Goal: Task Accomplishment & Management: Manage account settings

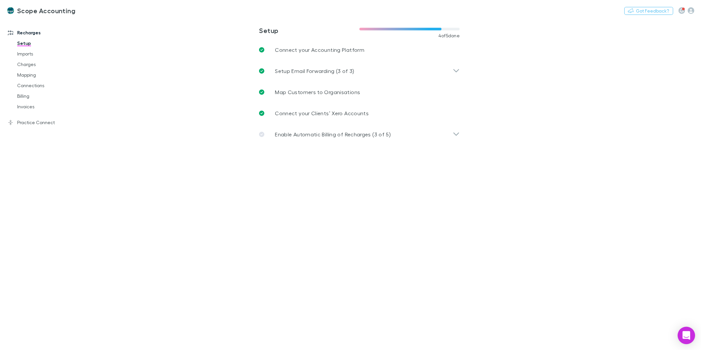
click at [687, 339] on div "Open Intercom Messenger" at bounding box center [686, 335] width 17 height 17
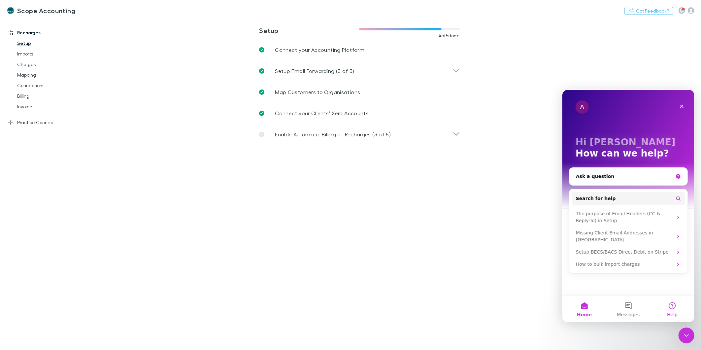
click at [671, 309] on button "Help" at bounding box center [672, 308] width 44 height 26
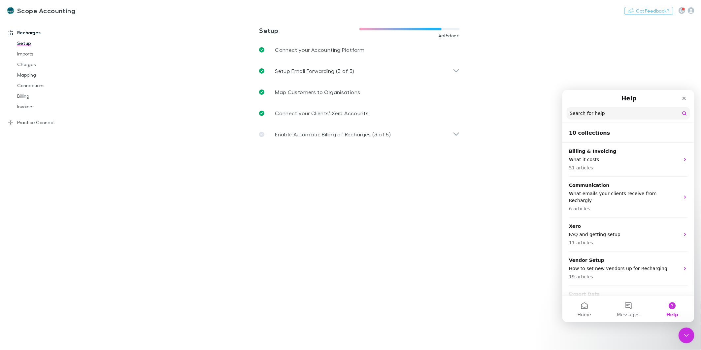
click at [602, 114] on input "Search for help" at bounding box center [627, 113] width 123 height 13
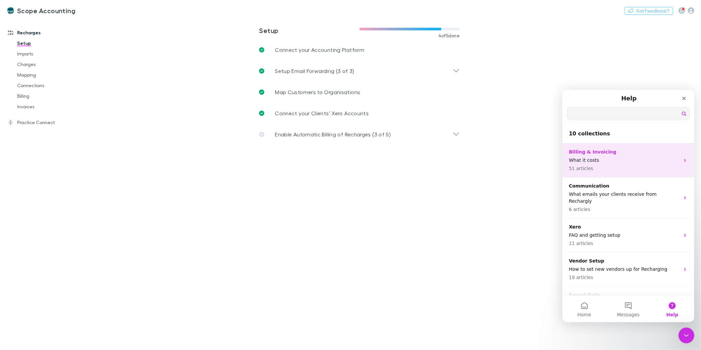
click at [594, 158] on p "What it costs" at bounding box center [624, 159] width 111 height 7
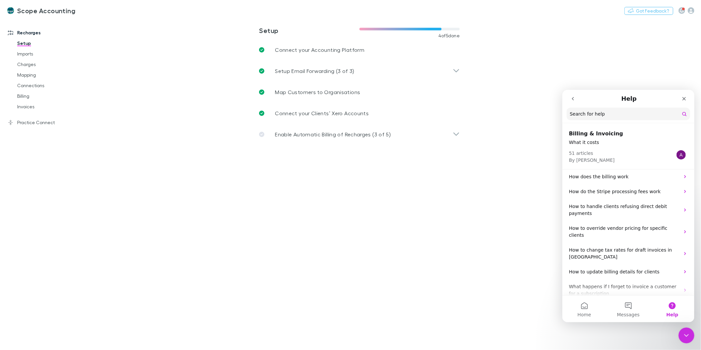
click at [576, 100] on button "go back" at bounding box center [572, 98] width 13 height 13
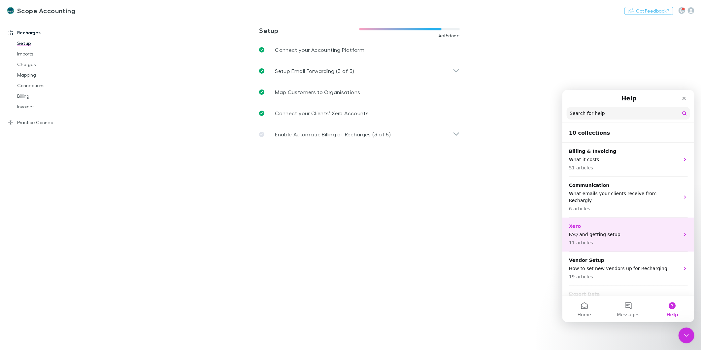
scroll to position [37, 0]
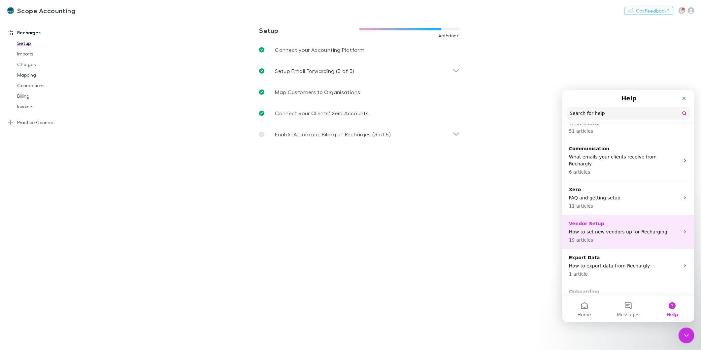
click at [610, 228] on p "How to set new vendors up for Recharging" at bounding box center [624, 231] width 111 height 7
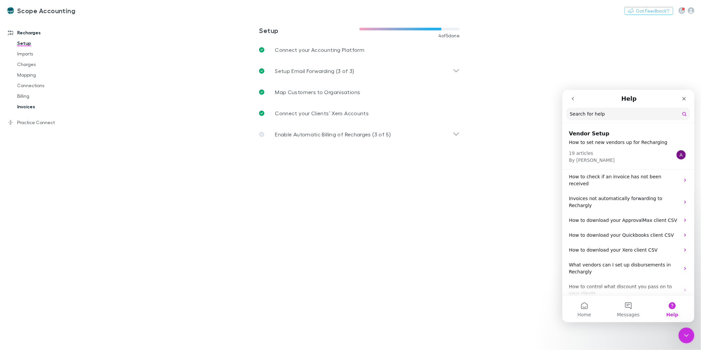
click at [22, 102] on link "Invoices" at bounding box center [51, 106] width 81 height 11
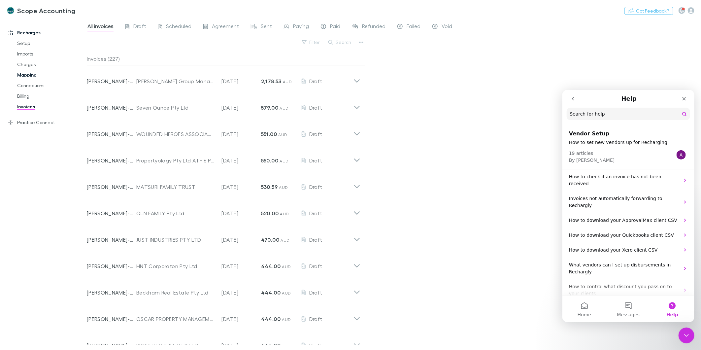
click at [19, 73] on link "Mapping" at bounding box center [51, 75] width 81 height 11
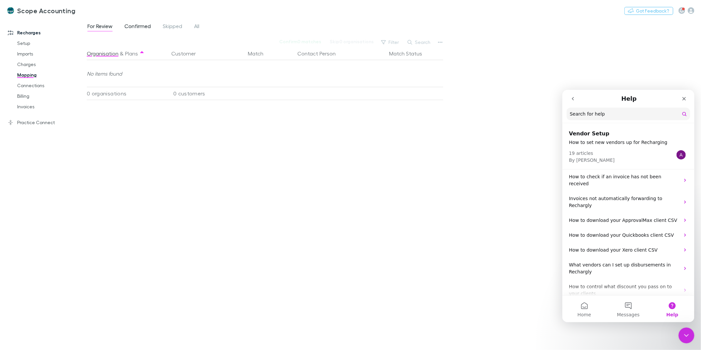
click at [136, 28] on span "Confirmed" at bounding box center [137, 27] width 26 height 9
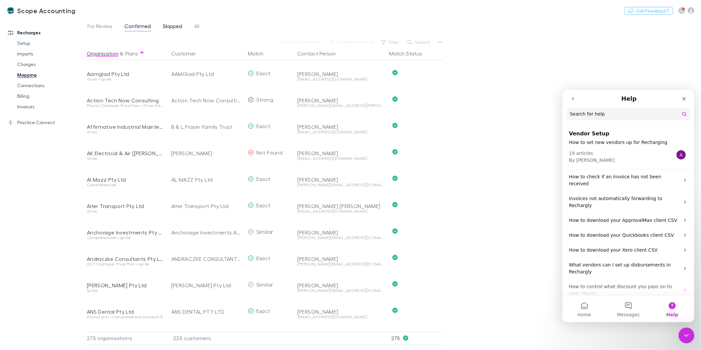
click at [170, 23] on span "Skipped" at bounding box center [172, 27] width 19 height 9
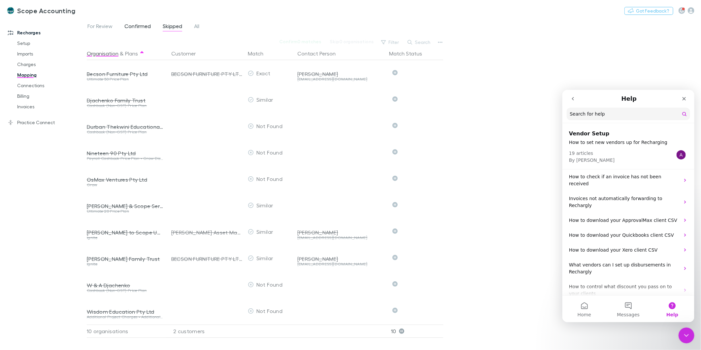
click at [131, 23] on span "Confirmed" at bounding box center [137, 27] width 26 height 9
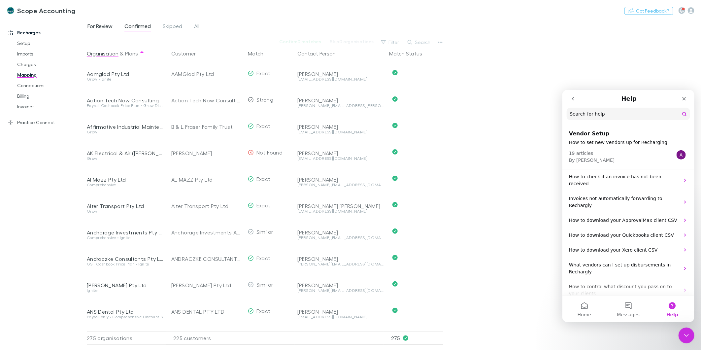
click at [96, 24] on span "For Review" at bounding box center [99, 27] width 25 height 9
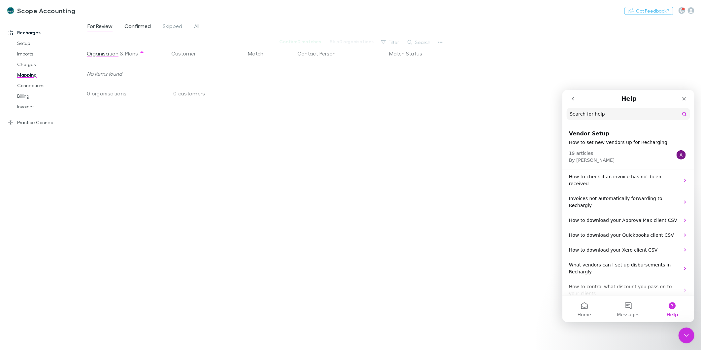
click at [128, 24] on span "Confirmed" at bounding box center [137, 27] width 26 height 9
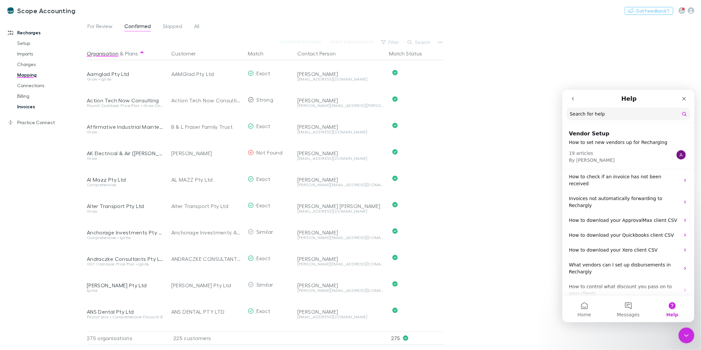
click at [35, 106] on link "Invoices" at bounding box center [51, 106] width 81 height 11
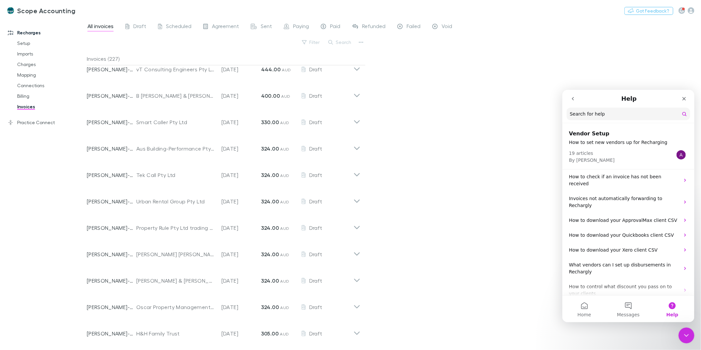
scroll to position [119, 0]
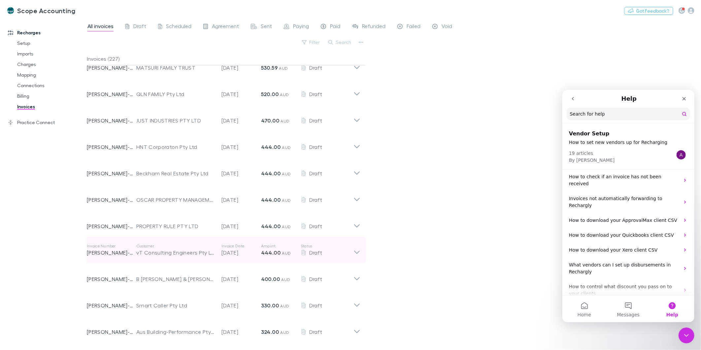
click at [358, 251] on icon at bounding box center [357, 251] width 6 height 3
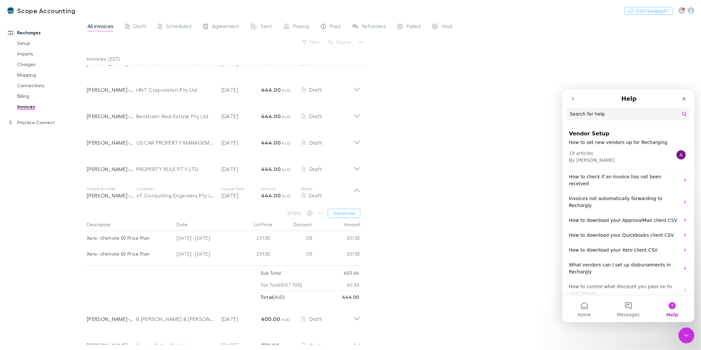
scroll to position [192, 0]
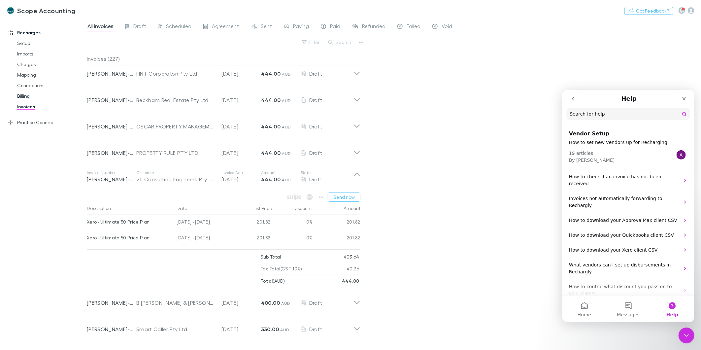
click at [23, 95] on link "Billing" at bounding box center [51, 96] width 81 height 11
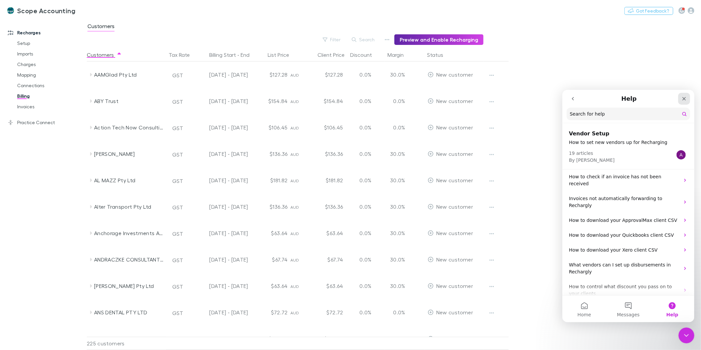
click at [681, 96] on icon "Close" at bounding box center [683, 98] width 5 height 5
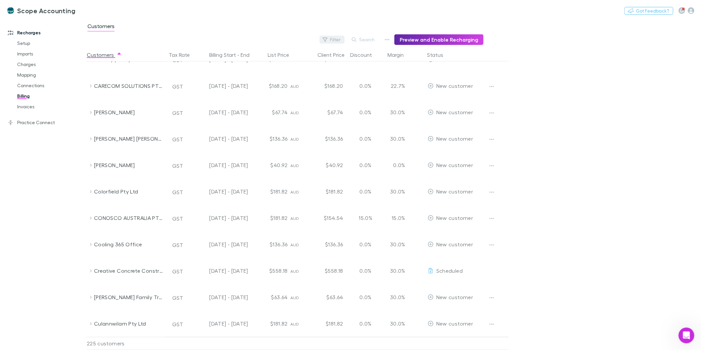
scroll to position [1375, 0]
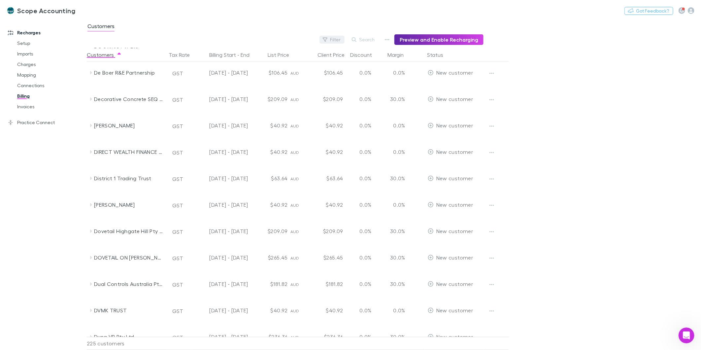
click at [339, 39] on button "Filter" at bounding box center [331, 40] width 25 height 8
click at [370, 37] on div at bounding box center [350, 175] width 701 height 350
click at [389, 40] on icon "button" at bounding box center [387, 39] width 5 height 5
click at [370, 40] on div at bounding box center [350, 175] width 701 height 350
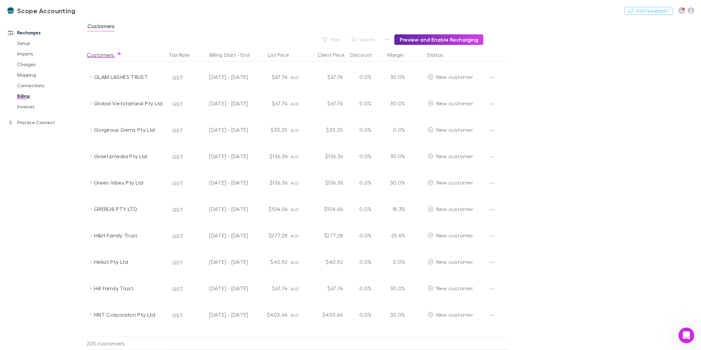
scroll to position [2182, 0]
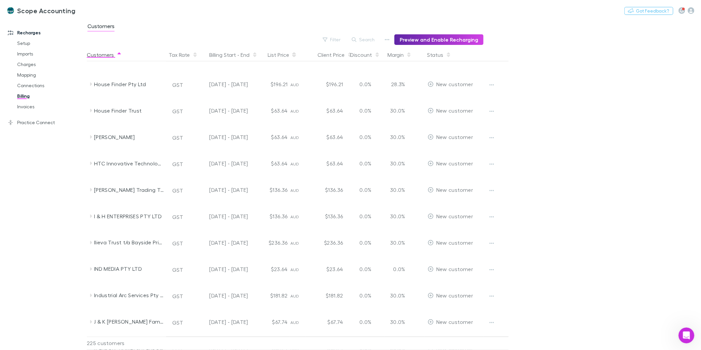
drag, startPoint x: 112, startPoint y: 57, endPoint x: 99, endPoint y: 56, distance: 13.2
click at [112, 57] on button "Customers" at bounding box center [104, 54] width 35 height 13
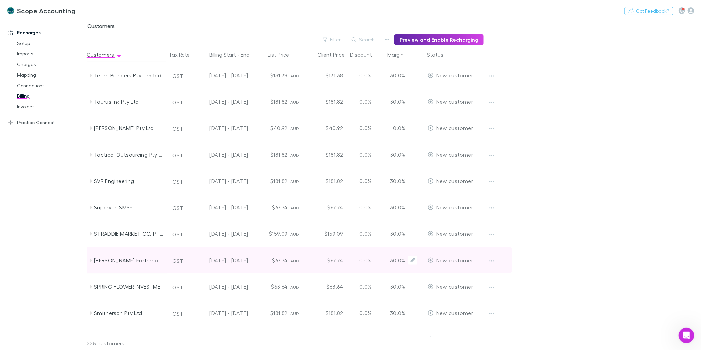
scroll to position [1081, 0]
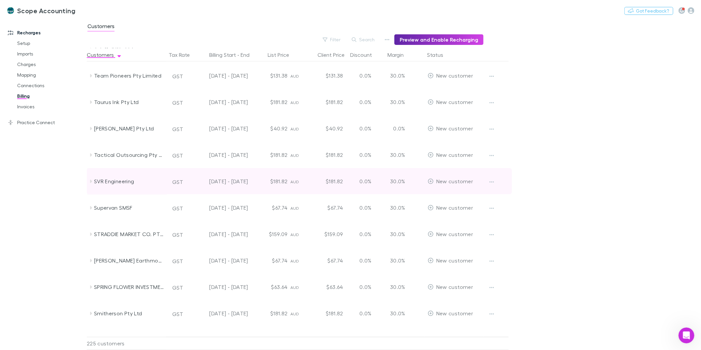
click at [88, 179] on icon at bounding box center [90, 181] width 5 height 5
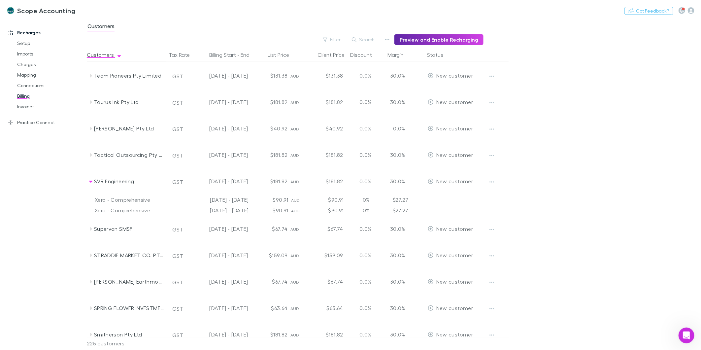
click at [361, 199] on div "0%" at bounding box center [366, 199] width 40 height 11
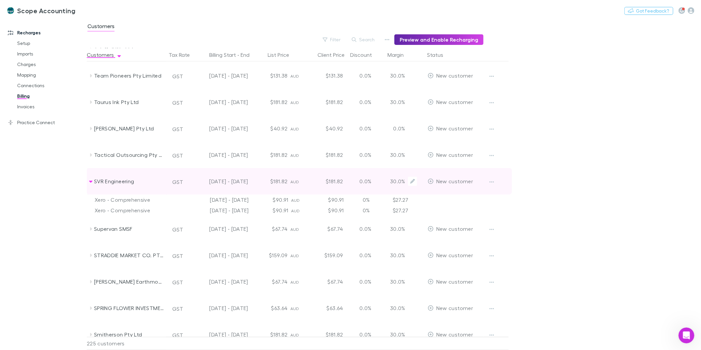
click at [363, 182] on div "0.0%" at bounding box center [366, 181] width 40 height 26
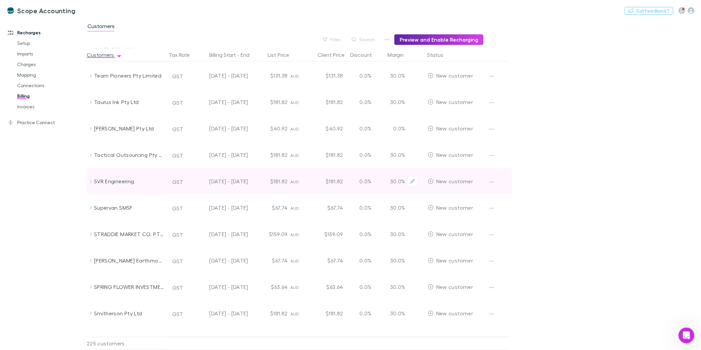
click at [363, 182] on div "0.0%" at bounding box center [366, 181] width 40 height 26
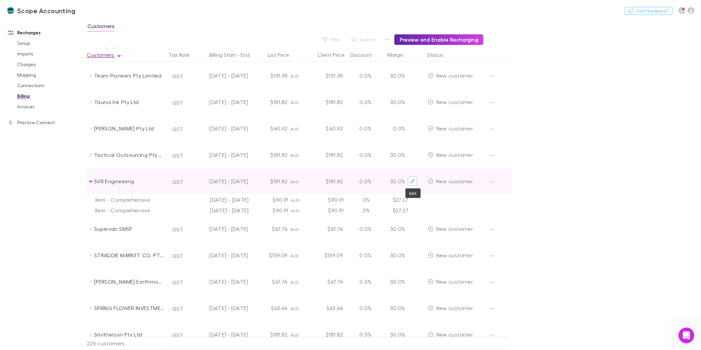
click at [415, 179] on button "Edit" at bounding box center [412, 181] width 9 height 9
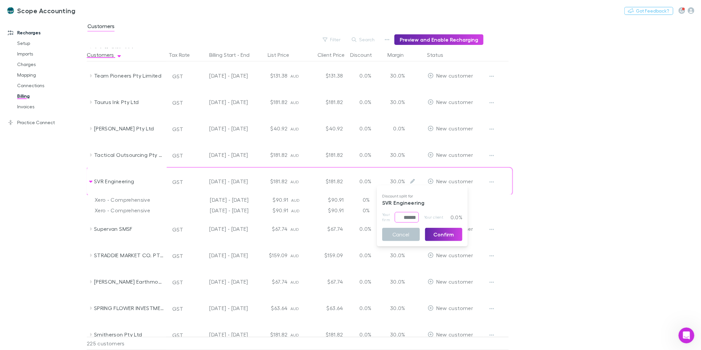
drag, startPoint x: 399, startPoint y: 219, endPoint x: 450, endPoint y: 223, distance: 51.6
click at [450, 223] on div "Discount split for SVR Engineering Your firm ****** ​ Your client 0.0% Cancel C…" at bounding box center [422, 215] width 91 height 55
type input "*****"
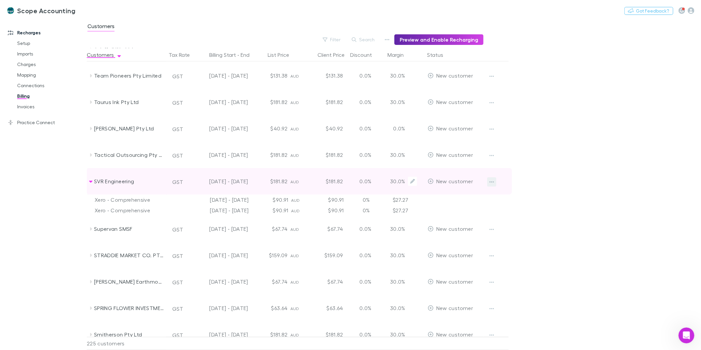
click at [491, 182] on icon "button" at bounding box center [491, 181] width 5 height 1
click at [492, 180] on div at bounding box center [350, 175] width 701 height 350
click at [411, 183] on button "Edit" at bounding box center [412, 181] width 9 height 9
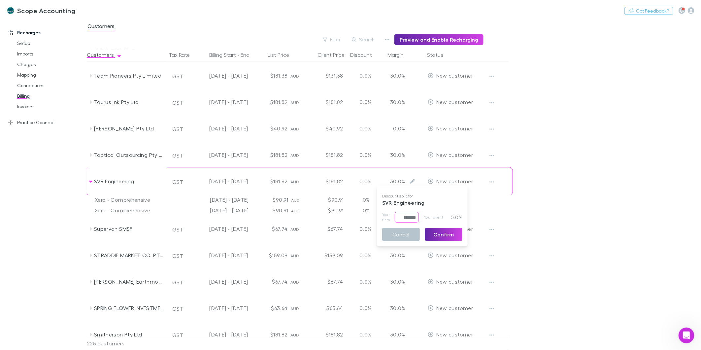
click at [405, 221] on input "******" at bounding box center [407, 217] width 24 height 11
drag, startPoint x: 399, startPoint y: 218, endPoint x: 475, endPoint y: 232, distance: 77.9
click at [475, 232] on div "Discount split for SVR Engineering Your firm ****** ​ Your client 0.0% Cancel C…" at bounding box center [350, 175] width 701 height 350
type input "*****"
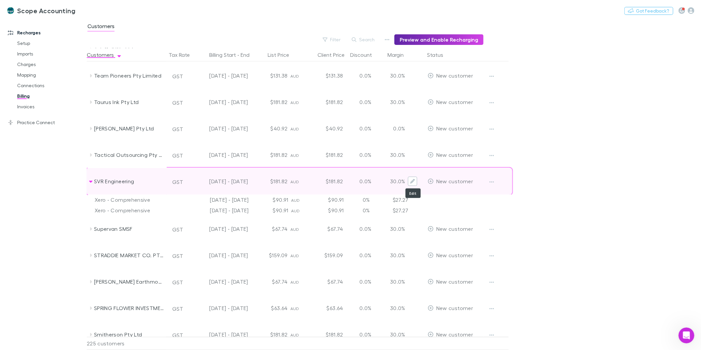
click at [413, 178] on button "Edit" at bounding box center [412, 181] width 9 height 9
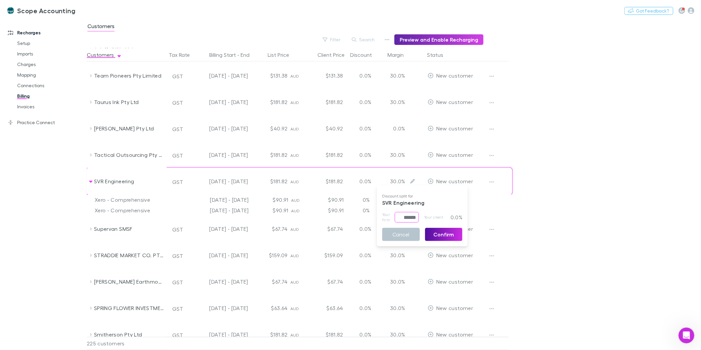
drag, startPoint x: 400, startPoint y: 218, endPoint x: 464, endPoint y: 236, distance: 66.7
click at [455, 232] on div "Discount split for SVR Engineering Your firm ****** ​ Your client 0.0% Cancel C…" at bounding box center [422, 215] width 91 height 55
type input "*****"
click at [448, 238] on button "Confirm" at bounding box center [444, 234] width 38 height 13
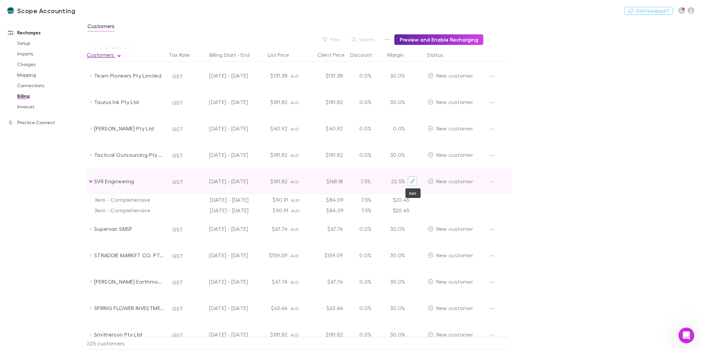
click at [414, 177] on button "Edit" at bounding box center [412, 181] width 9 height 9
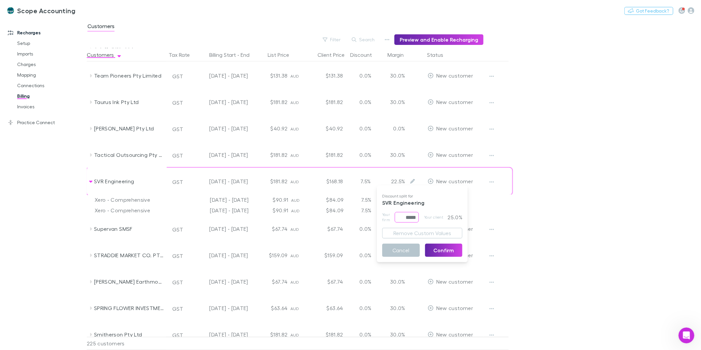
drag, startPoint x: 400, startPoint y: 218, endPoint x: 423, endPoint y: 215, distance: 22.9
click at [423, 215] on div "Your firm ***** ​ Your client 25.0%" at bounding box center [422, 217] width 80 height 11
type input "*****"
click at [446, 254] on button "Confirm" at bounding box center [444, 250] width 38 height 13
drag, startPoint x: 31, startPoint y: 107, endPoint x: 35, endPoint y: 114, distance: 8.4
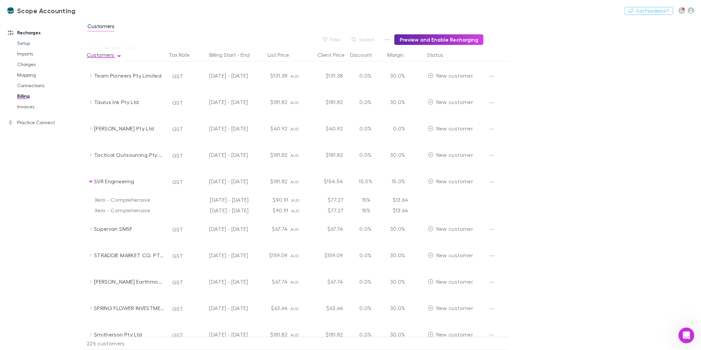
click at [31, 107] on link "Invoices" at bounding box center [51, 106] width 81 height 11
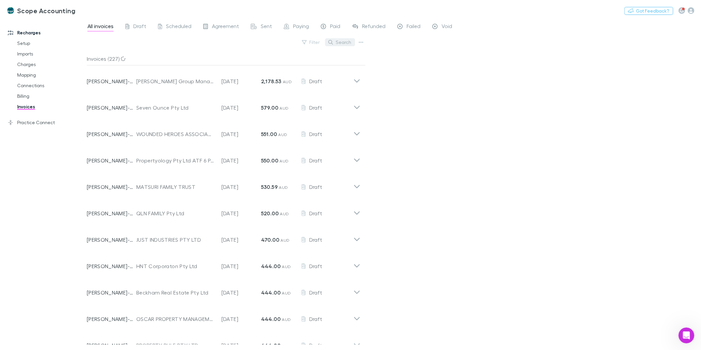
click at [342, 42] on button "Search" at bounding box center [340, 42] width 30 height 8
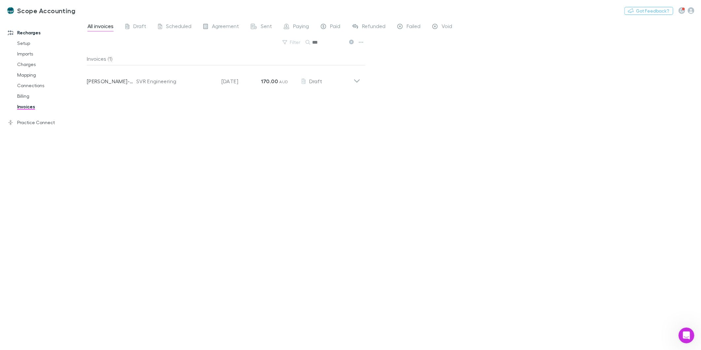
click at [321, 42] on input "***" at bounding box center [328, 42] width 33 height 9
type input "***"
click at [287, 43] on icon "button" at bounding box center [284, 42] width 5 height 5
click at [238, 37] on div at bounding box center [350, 175] width 701 height 350
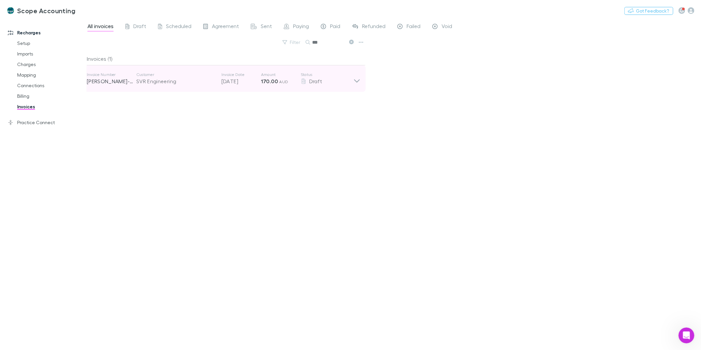
click at [355, 80] on icon at bounding box center [356, 78] width 7 height 13
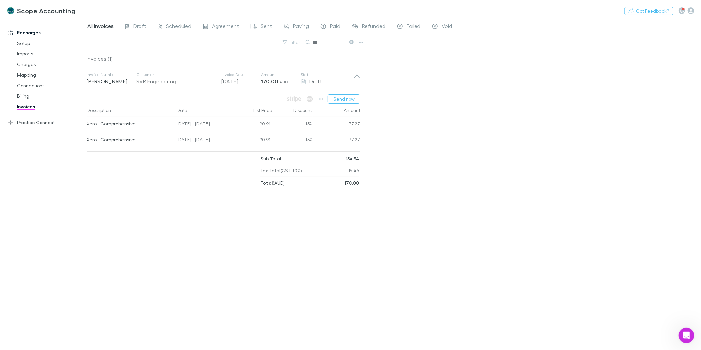
drag, startPoint x: 19, startPoint y: 64, endPoint x: 4, endPoint y: 43, distance: 26.0
click at [19, 64] on link "Charges" at bounding box center [51, 64] width 81 height 11
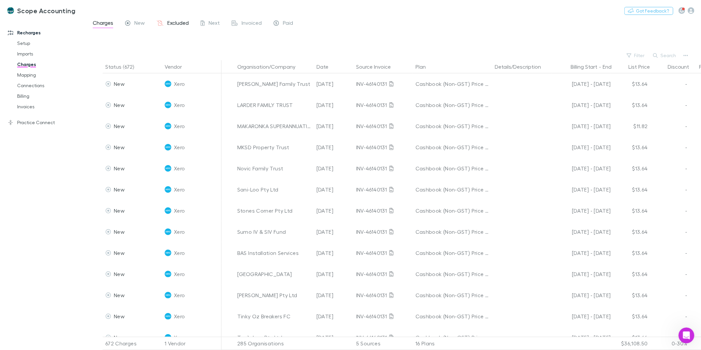
click at [172, 25] on span "Excluded" at bounding box center [177, 23] width 21 height 9
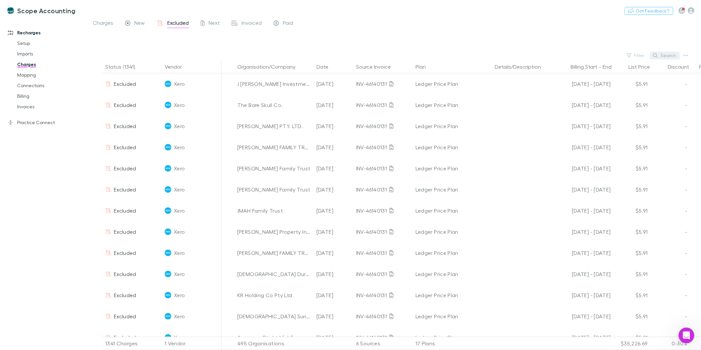
click at [669, 55] on button "Search" at bounding box center [665, 55] width 30 height 8
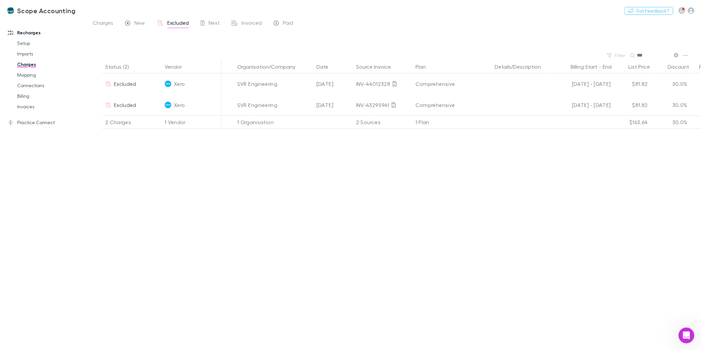
type input "***"
click at [649, 49] on div at bounding box center [400, 41] width 602 height 20
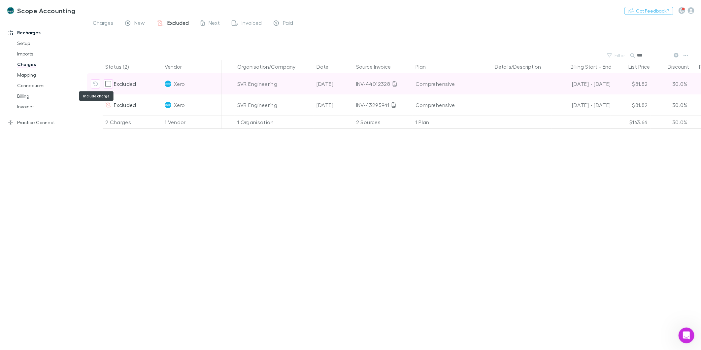
click at [96, 83] on icon "Include charge" at bounding box center [95, 83] width 5 height 5
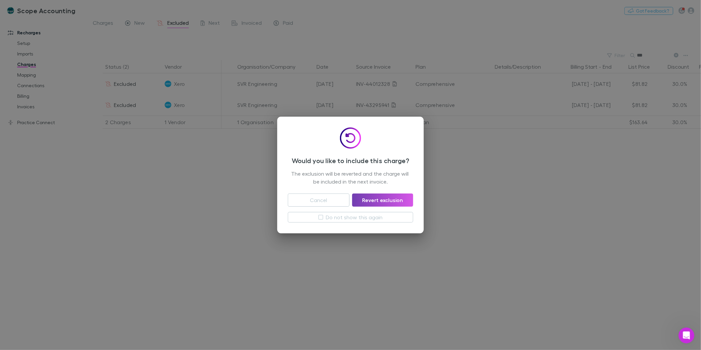
click at [368, 199] on button "Revert exclusion" at bounding box center [382, 199] width 61 height 13
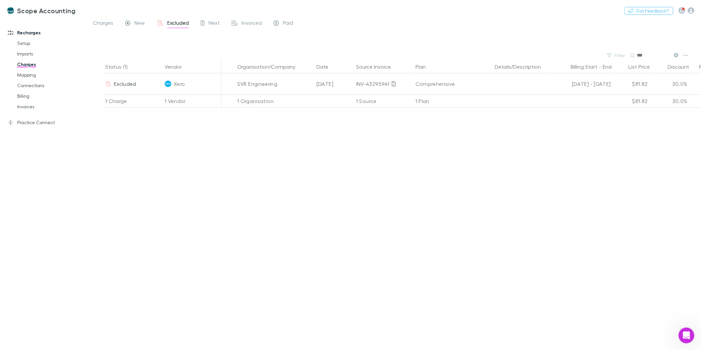
drag, startPoint x: 28, startPoint y: 108, endPoint x: 19, endPoint y: 116, distance: 12.6
click at [28, 108] on link "Invoices" at bounding box center [51, 106] width 81 height 11
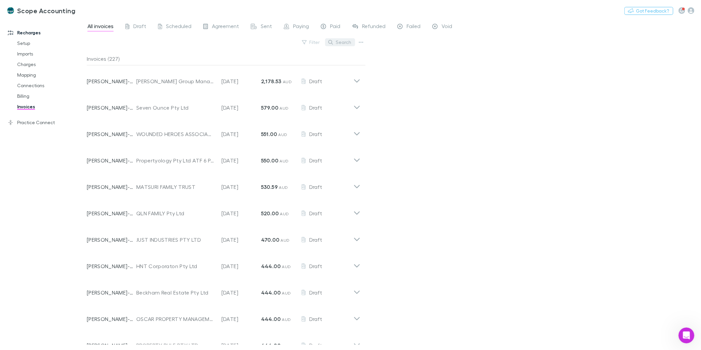
click at [334, 40] on button "Search" at bounding box center [340, 42] width 30 height 8
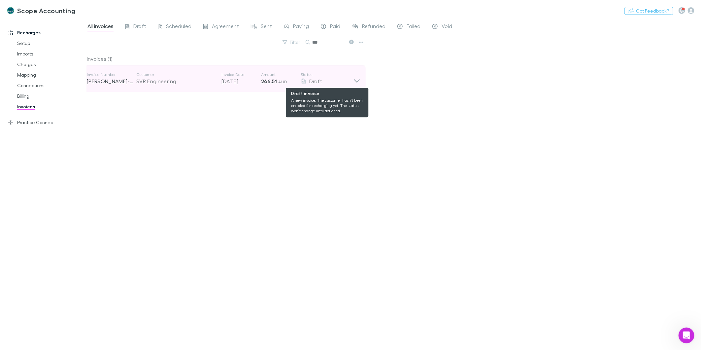
type input "***"
click at [354, 81] on icon at bounding box center [356, 78] width 7 height 13
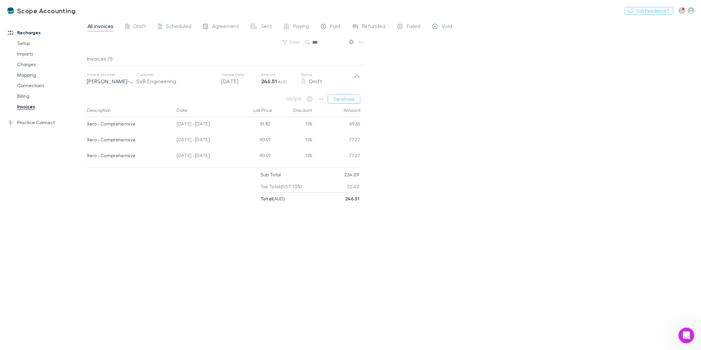
click at [120, 126] on div "Xero - Comprehensive" at bounding box center [129, 124] width 85 height 14
click at [118, 141] on div "Xero - Comprehensive" at bounding box center [129, 140] width 85 height 14
click at [125, 156] on div "Xero - Comprehensive" at bounding box center [129, 155] width 85 height 14
click at [108, 119] on div "Xero - Comprehensive" at bounding box center [129, 124] width 85 height 14
click at [113, 139] on div "Xero - Comprehensive" at bounding box center [129, 140] width 85 height 14
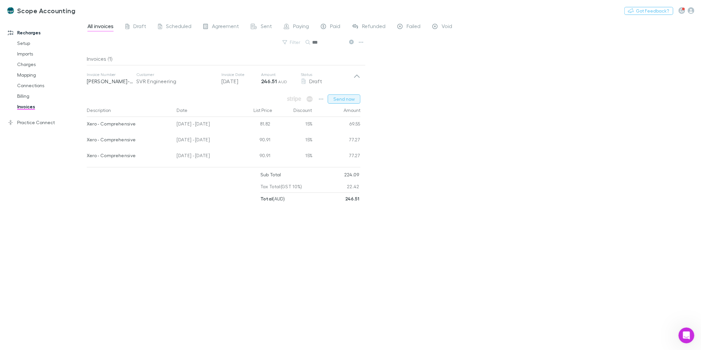
click at [336, 96] on button "Send now" at bounding box center [344, 98] width 33 height 9
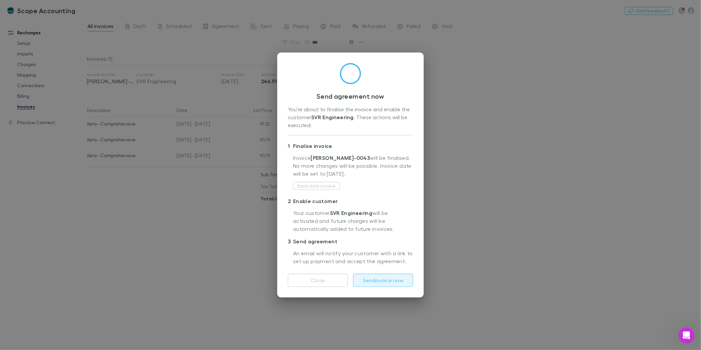
click at [378, 281] on button "Send invoice now" at bounding box center [383, 280] width 60 height 13
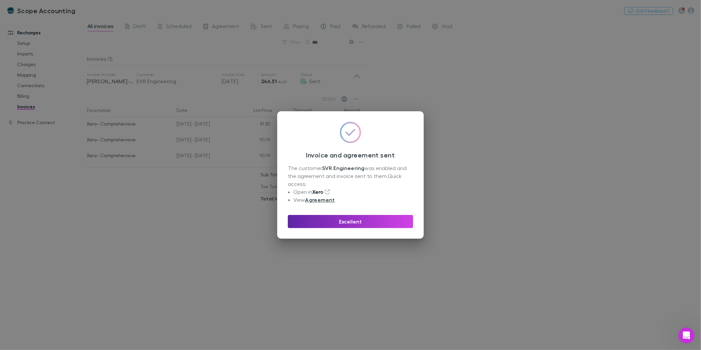
click at [319, 192] on link "Xero" at bounding box center [317, 191] width 11 height 7
click at [358, 223] on button "Excellent" at bounding box center [350, 221] width 125 height 13
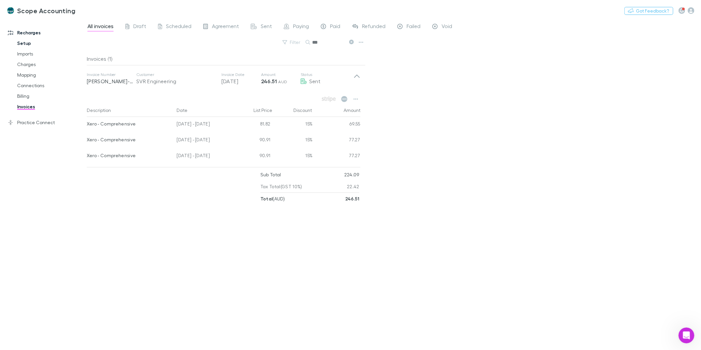
click at [21, 41] on link "Setup" at bounding box center [51, 43] width 81 height 11
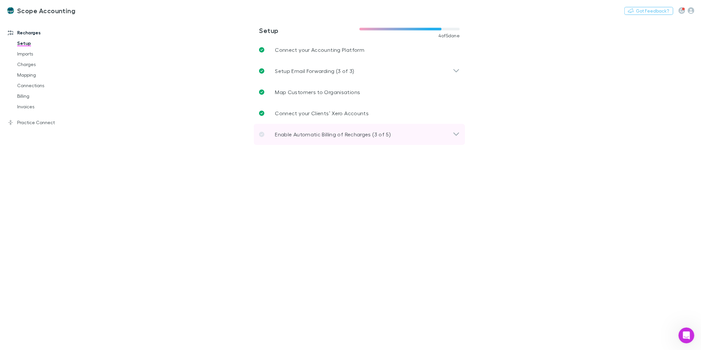
click at [460, 131] on div "Enable Automatic Billing of Recharges (3 of 5)" at bounding box center [359, 134] width 211 height 21
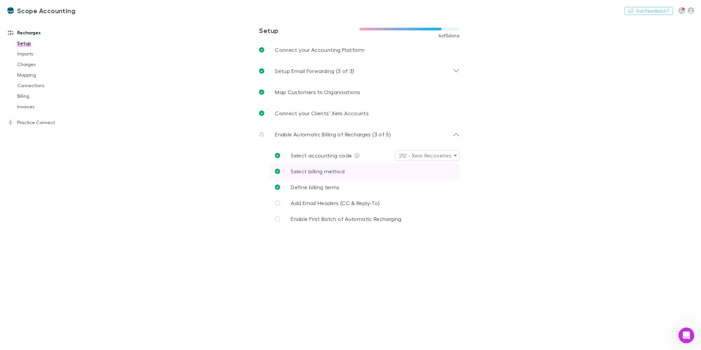
click at [315, 172] on span "Select billing method" at bounding box center [318, 171] width 54 height 6
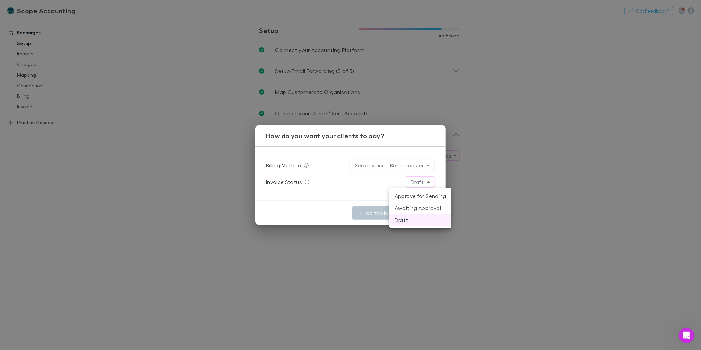
click at [427, 180] on body "**********" at bounding box center [350, 175] width 701 height 350
click at [405, 195] on li "Approve for Sending" at bounding box center [420, 196] width 62 height 12
click at [412, 211] on button "Submit" at bounding box center [422, 212] width 33 height 13
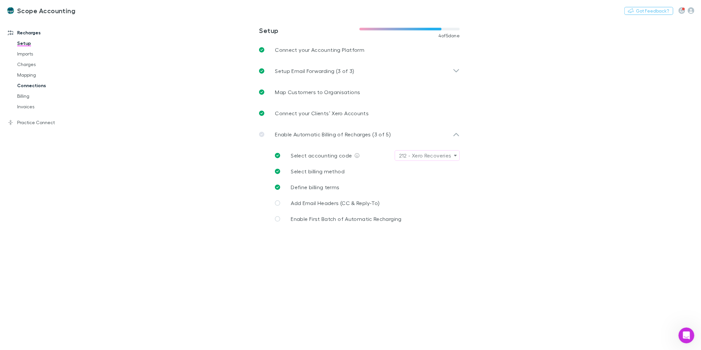
click at [29, 85] on link "Connections" at bounding box center [51, 85] width 81 height 11
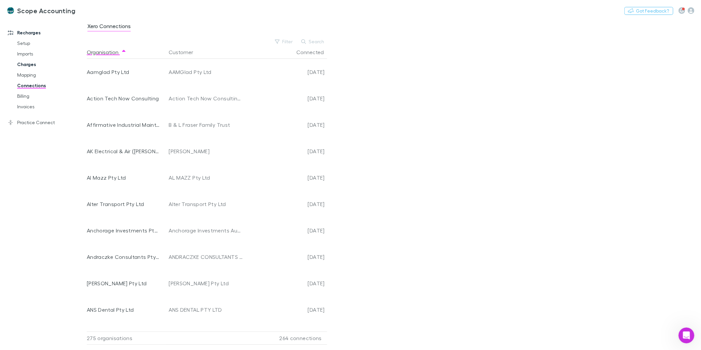
click at [28, 61] on link "Charges" at bounding box center [51, 64] width 81 height 11
click at [28, 62] on link "Charges" at bounding box center [51, 64] width 81 height 11
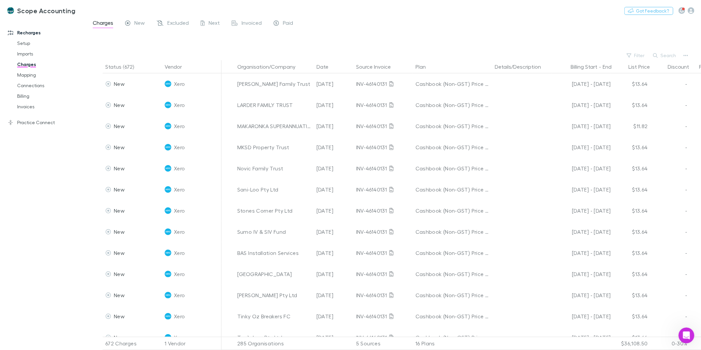
click at [162, 22] on icon at bounding box center [160, 22] width 7 height 5
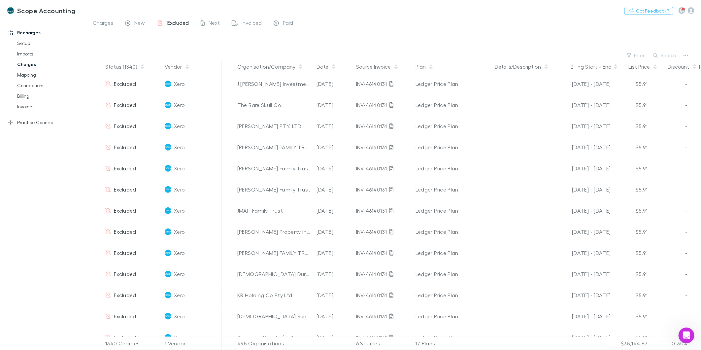
click at [668, 55] on button "Search" at bounding box center [665, 55] width 30 height 8
type input "*"
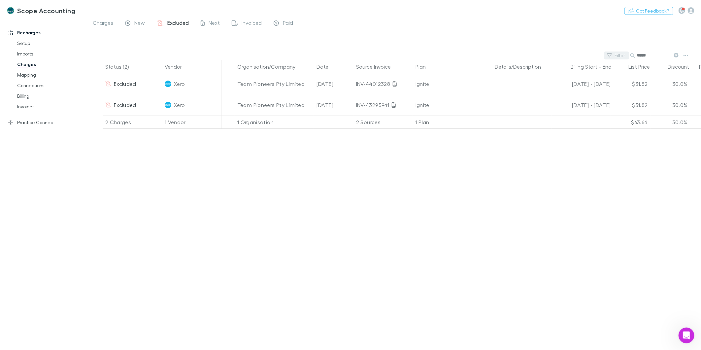
drag, startPoint x: 652, startPoint y: 56, endPoint x: 616, endPoint y: 55, distance: 36.0
click at [616, 55] on div "Filter Search ****" at bounding box center [394, 55] width 614 height 9
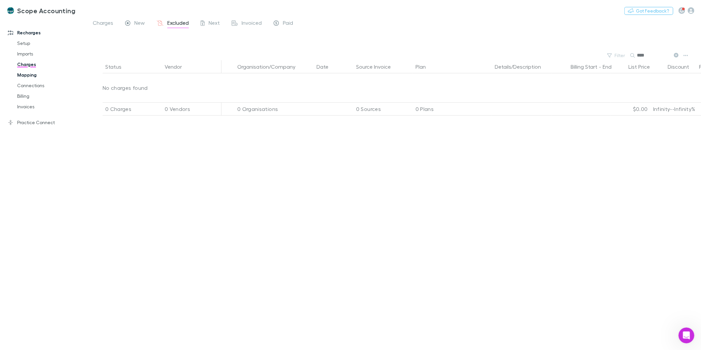
type input "****"
click at [28, 71] on link "Mapping" at bounding box center [51, 75] width 81 height 11
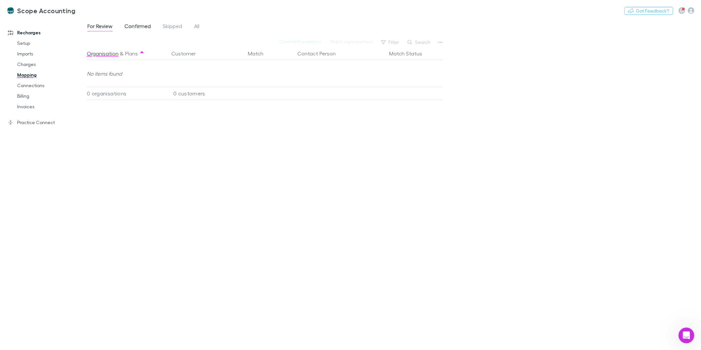
click at [135, 25] on span "Confirmed" at bounding box center [137, 27] width 26 height 9
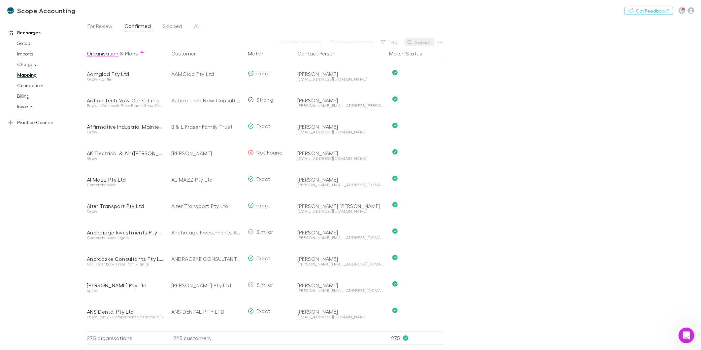
click at [414, 39] on button "Search" at bounding box center [419, 42] width 30 height 8
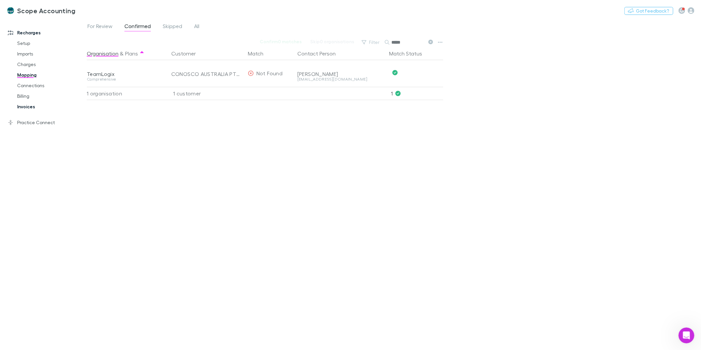
type input "*****"
drag, startPoint x: 28, startPoint y: 106, endPoint x: 16, endPoint y: 100, distance: 13.6
click at [28, 106] on link "Invoices" at bounding box center [51, 106] width 81 height 11
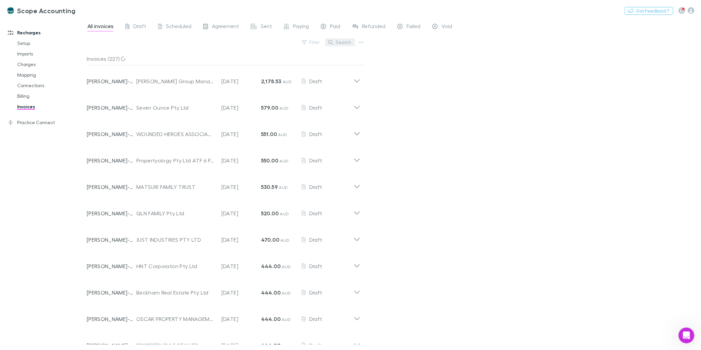
click at [335, 41] on button "Search" at bounding box center [340, 42] width 30 height 8
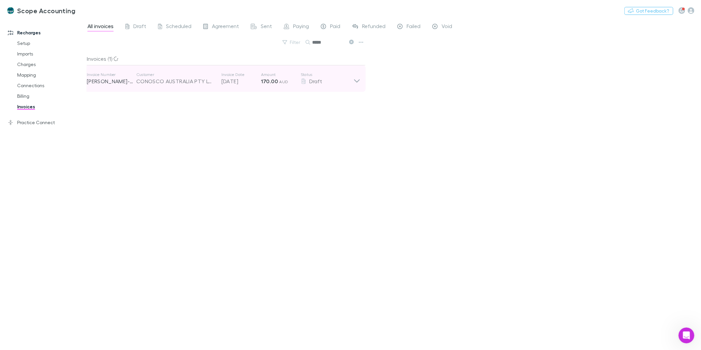
type input "*****"
click at [353, 78] on icon at bounding box center [356, 78] width 7 height 13
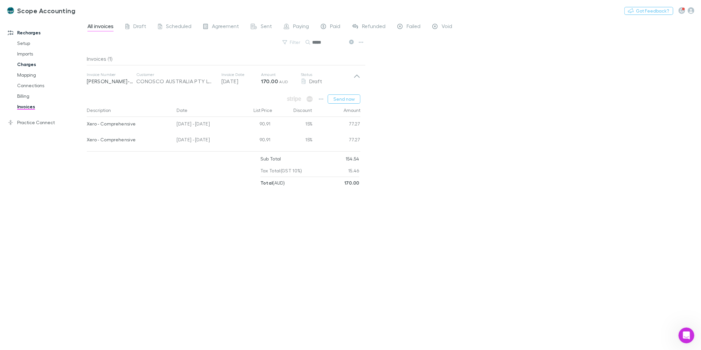
drag, startPoint x: 29, startPoint y: 62, endPoint x: 25, endPoint y: 66, distance: 5.4
click at [29, 62] on link "Charges" at bounding box center [51, 64] width 81 height 11
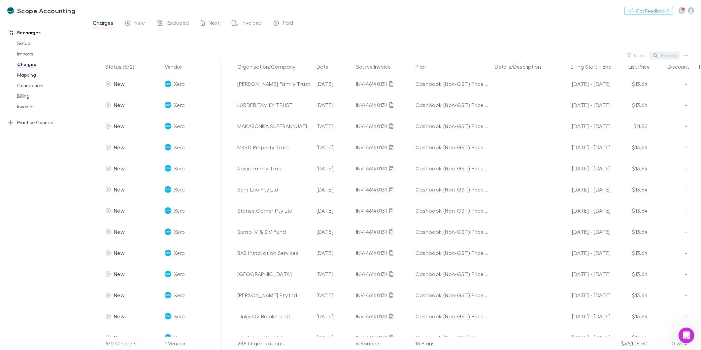
click at [658, 55] on icon "button" at bounding box center [655, 55] width 5 height 5
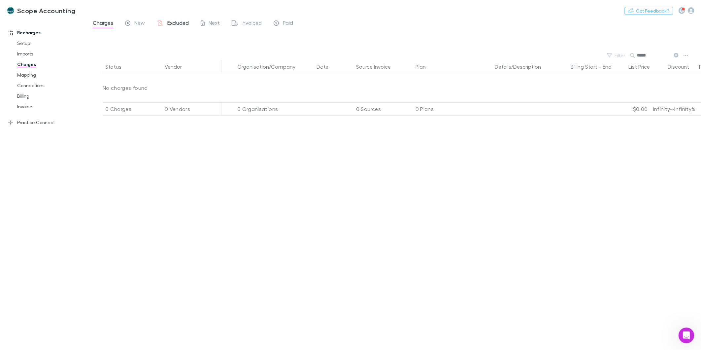
click at [175, 23] on span "Excluded" at bounding box center [177, 23] width 21 height 9
click at [395, 186] on div "Status Vendor Organisation/Company Date Source Invoice Plan Details/Description…" at bounding box center [394, 205] width 614 height 290
click at [651, 53] on input "*****" at bounding box center [653, 55] width 33 height 9
click at [631, 55] on icon at bounding box center [632, 55] width 5 height 5
click at [633, 55] on icon at bounding box center [632, 55] width 5 height 5
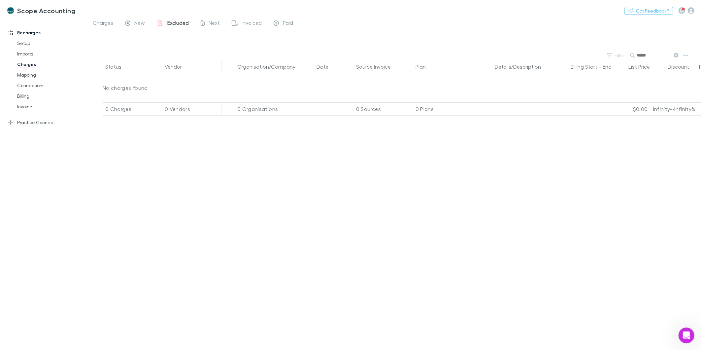
click at [667, 58] on input "*****" at bounding box center [653, 55] width 33 height 9
drag, startPoint x: 652, startPoint y: 55, endPoint x: 624, endPoint y: 64, distance: 29.1
click at [620, 61] on main "Charges New Excluded Next Invoiced Paid Filter Search ***** Status Vendor Organ…" at bounding box center [394, 183] width 614 height 331
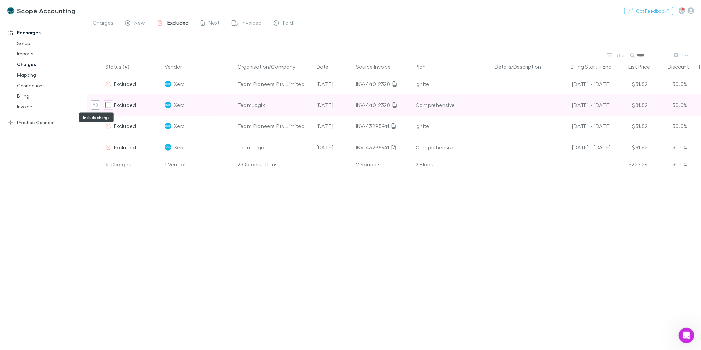
type input "****"
click at [95, 105] on icon "Include charge" at bounding box center [95, 104] width 5 height 5
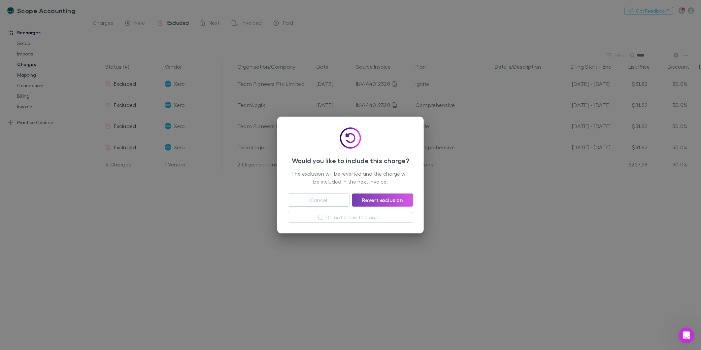
click at [392, 197] on button "Revert exclusion" at bounding box center [382, 199] width 61 height 13
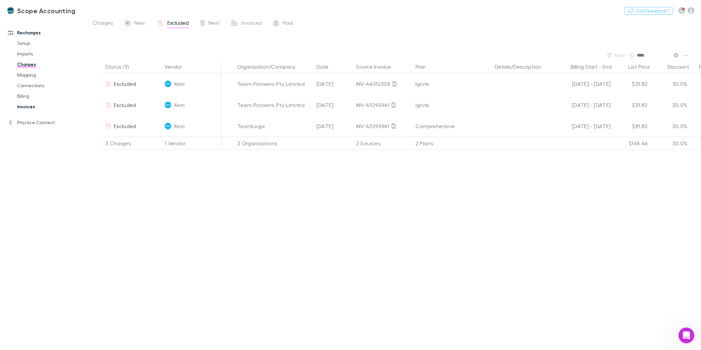
click at [28, 106] on link "Invoices" at bounding box center [51, 106] width 81 height 11
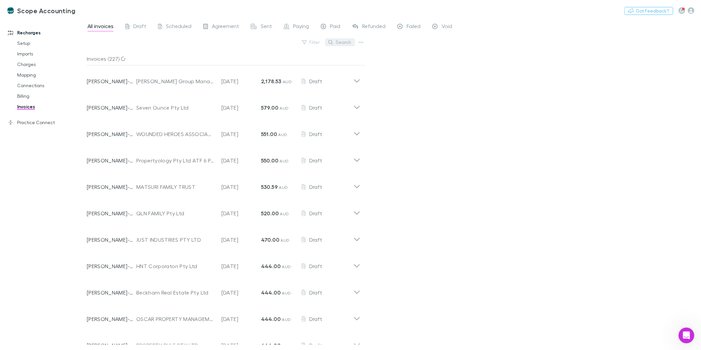
click at [333, 42] on icon "button" at bounding box center [330, 42] width 5 height 5
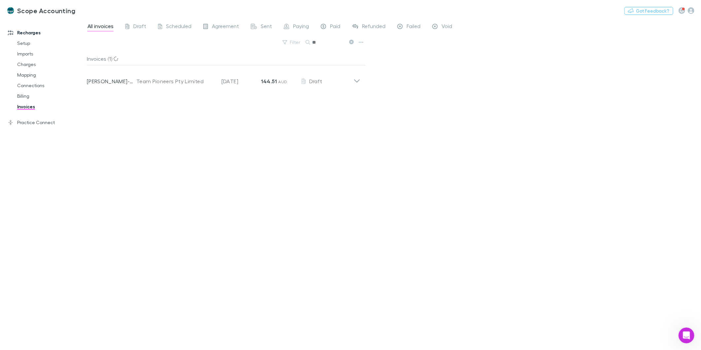
type input "*"
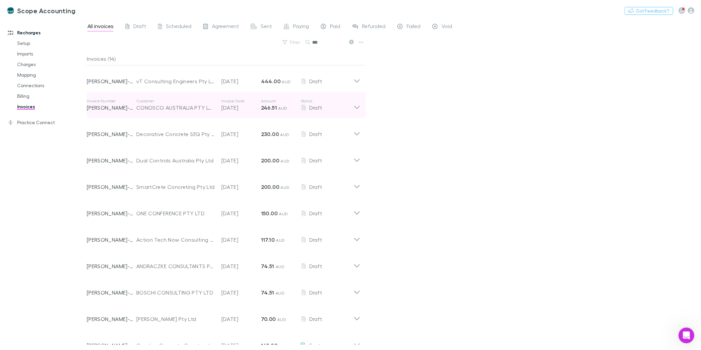
type input "***"
click at [360, 106] on icon at bounding box center [356, 104] width 7 height 13
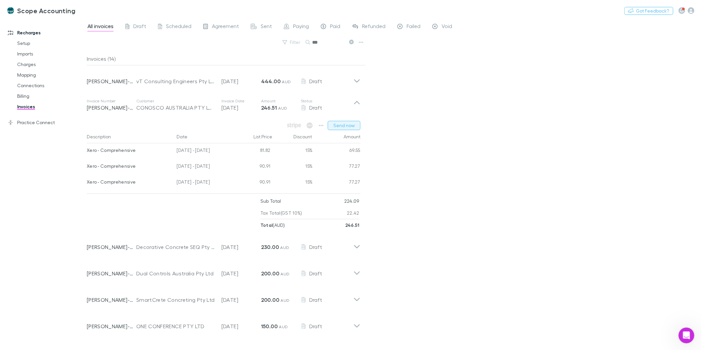
click at [343, 123] on button "Send now" at bounding box center [344, 125] width 33 height 9
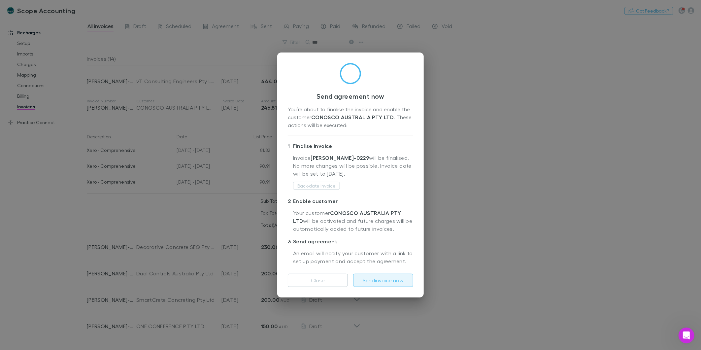
drag, startPoint x: 376, startPoint y: 281, endPoint x: 380, endPoint y: 284, distance: 5.9
click at [377, 281] on button "Send invoice now" at bounding box center [383, 280] width 60 height 13
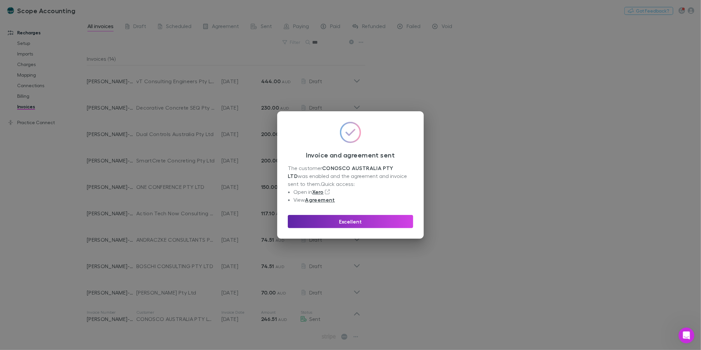
click at [329, 189] on icon at bounding box center [327, 191] width 5 height 5
click at [328, 191] on icon at bounding box center [327, 191] width 5 height 5
click at [319, 190] on link "Xero" at bounding box center [317, 191] width 11 height 7
click at [345, 220] on button "Excellent" at bounding box center [350, 221] width 125 height 13
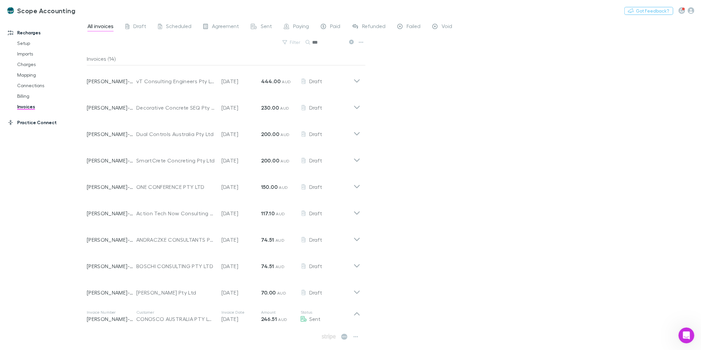
click at [44, 124] on link "Practice Connect" at bounding box center [46, 122] width 90 height 11
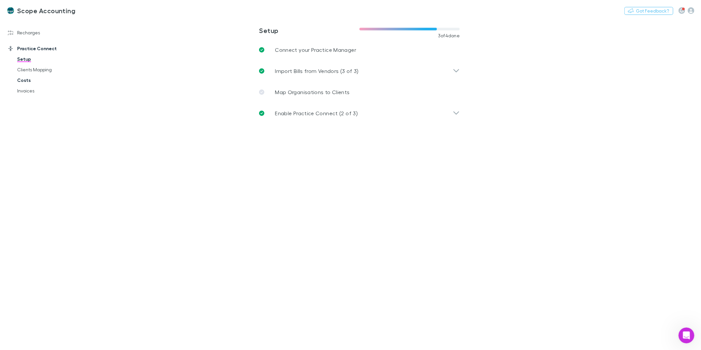
click at [18, 81] on link "Costs" at bounding box center [51, 80] width 81 height 11
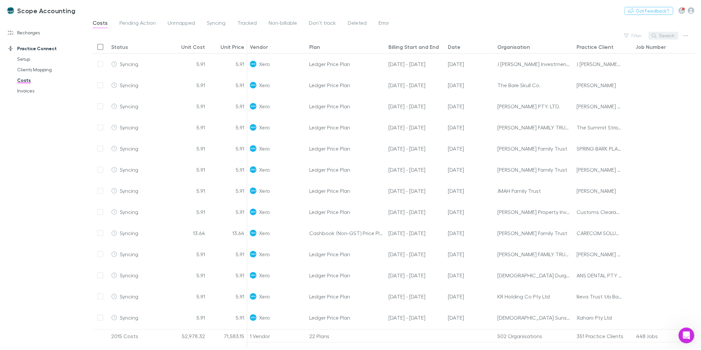
click at [662, 36] on button "Search" at bounding box center [663, 36] width 30 height 8
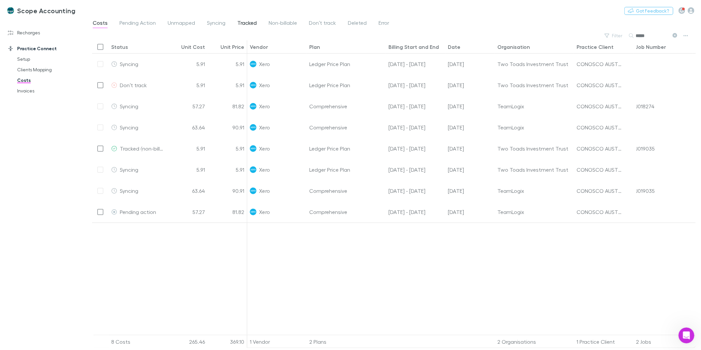
type input "*****"
click at [247, 22] on span "Tracked" at bounding box center [246, 23] width 19 height 9
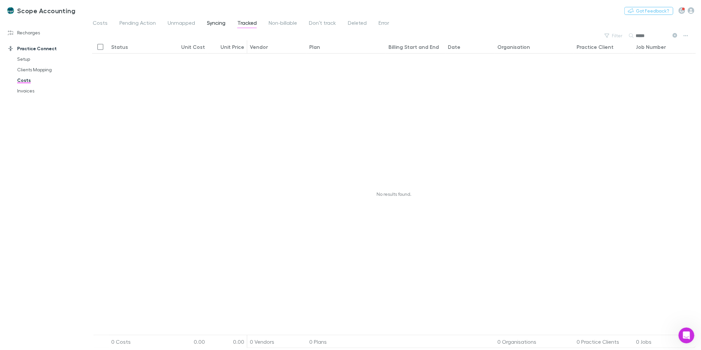
click at [213, 24] on span "Syncing" at bounding box center [216, 23] width 18 height 9
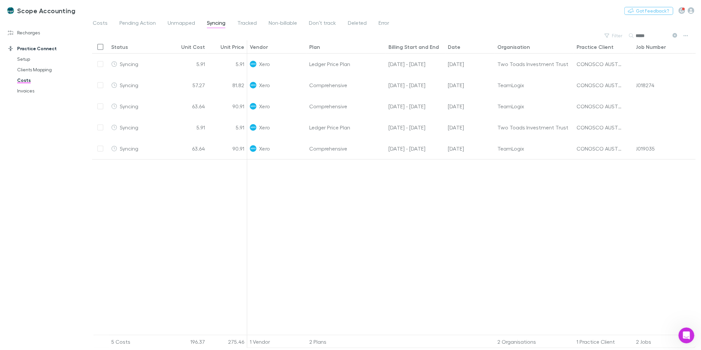
click at [675, 37] on icon at bounding box center [675, 35] width 5 height 5
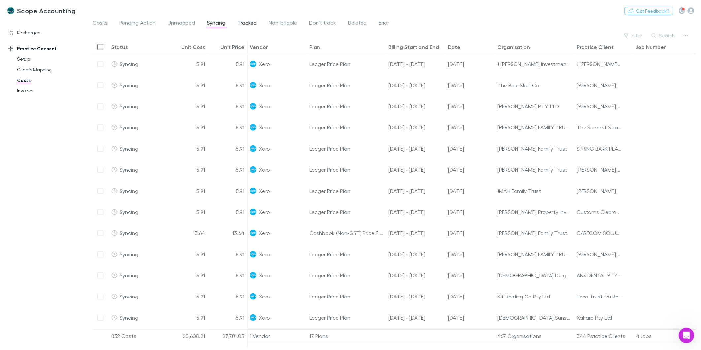
click at [243, 18] on link "Tracked" at bounding box center [247, 23] width 21 height 11
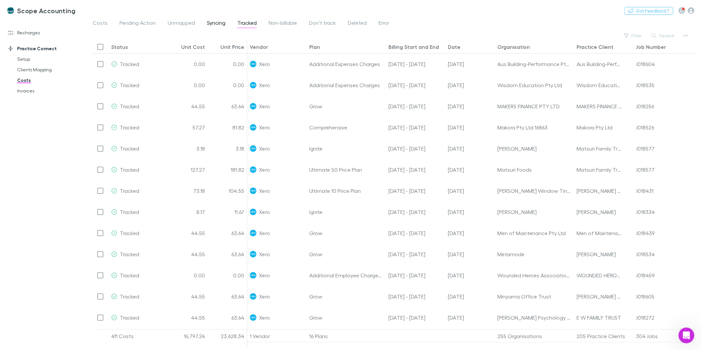
click at [208, 22] on span "Syncing" at bounding box center [216, 23] width 18 height 9
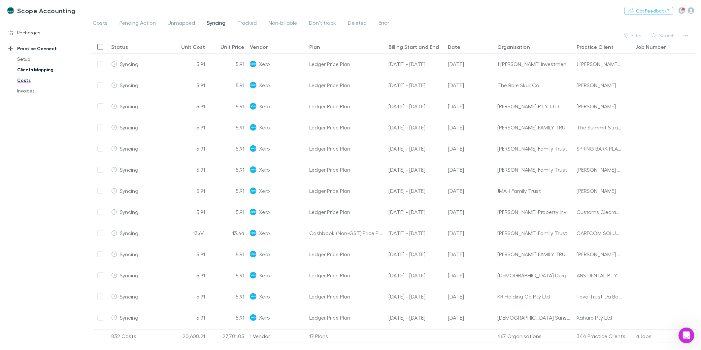
click at [41, 73] on link "Clients Mapping" at bounding box center [51, 69] width 81 height 11
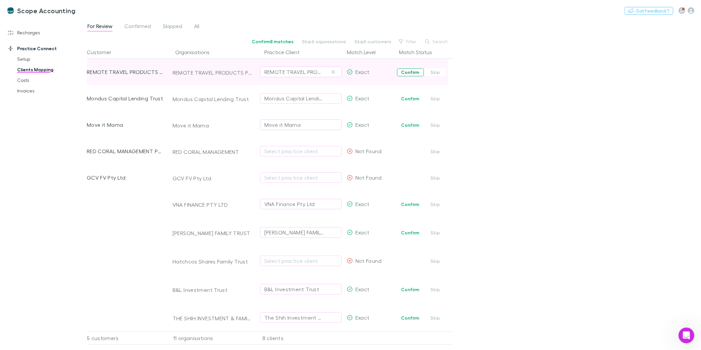
click at [409, 71] on button "Confirm" at bounding box center [410, 72] width 27 height 8
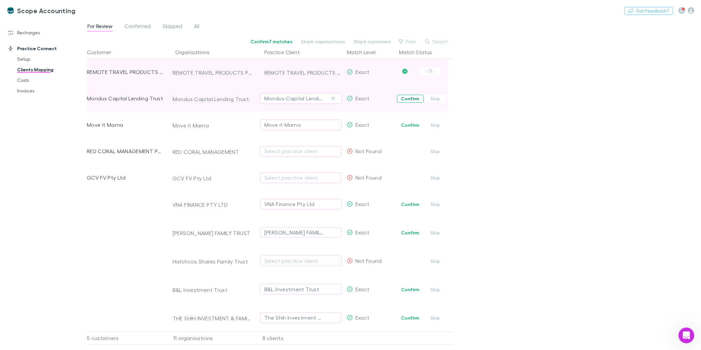
click at [412, 98] on button "Confirm" at bounding box center [410, 99] width 27 height 8
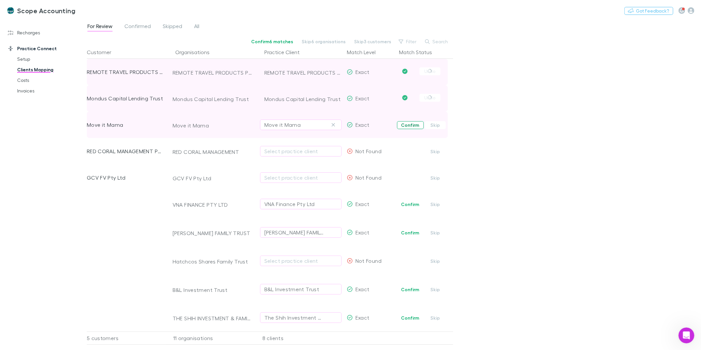
click at [414, 122] on button "Confirm" at bounding box center [410, 125] width 27 height 8
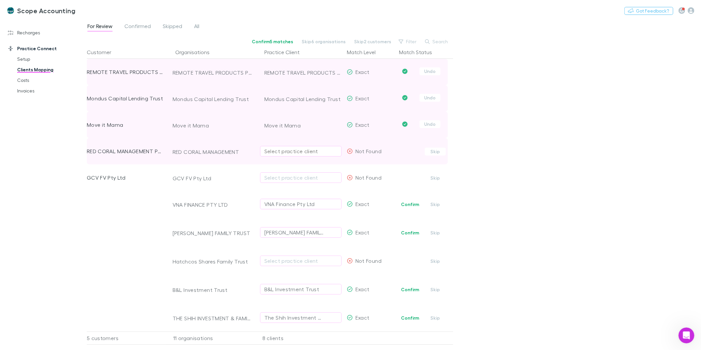
click at [278, 150] on div "Select practice client" at bounding box center [300, 151] width 73 height 8
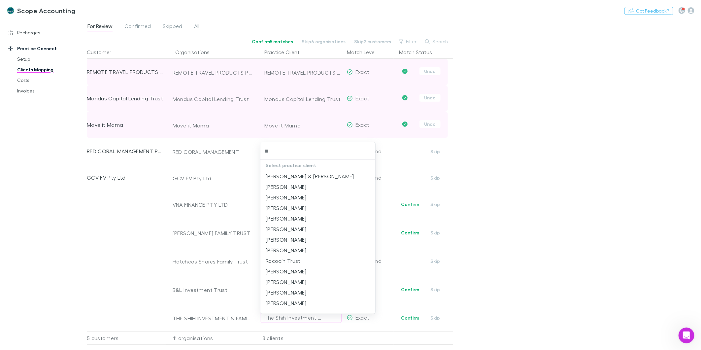
type input "***"
click at [296, 174] on li "RED CORAL MANAGEMENT Pty Ltd" at bounding box center [317, 176] width 115 height 11
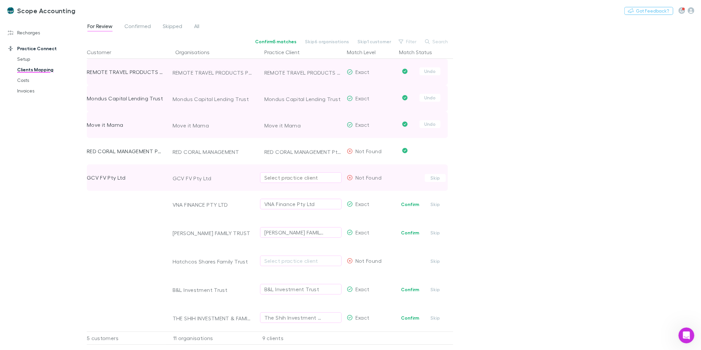
click at [286, 175] on div "Select practice client" at bounding box center [300, 178] width 73 height 8
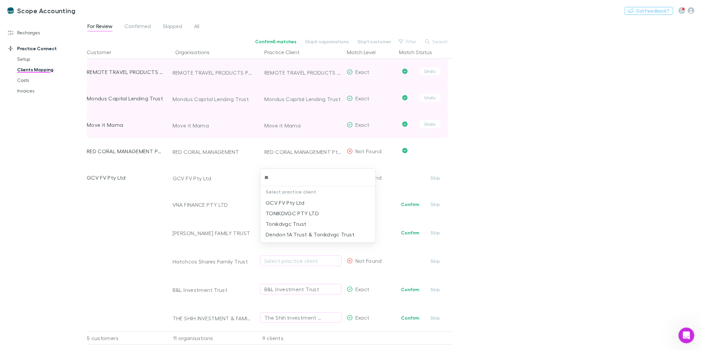
type input "***"
click at [315, 203] on li "GCV FV Pty Ltd" at bounding box center [317, 202] width 115 height 11
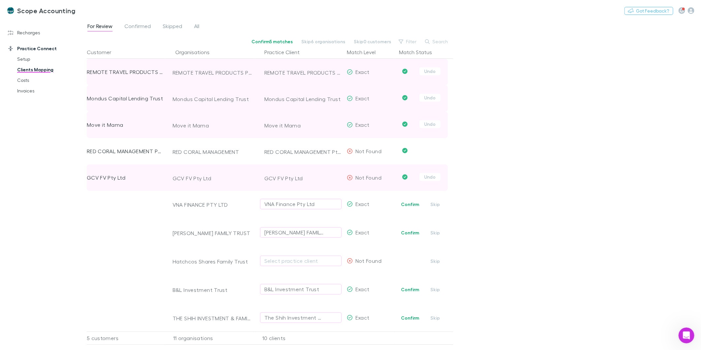
scroll to position [36, 0]
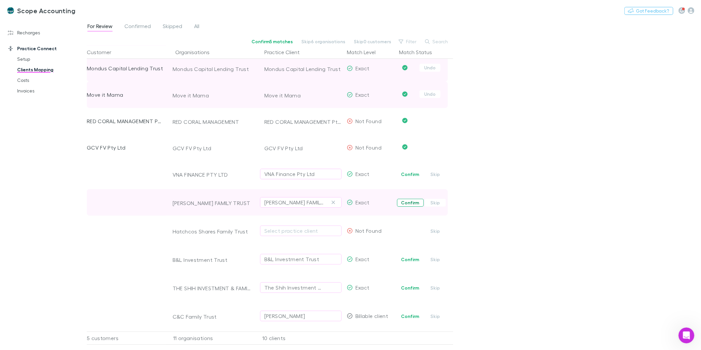
click at [407, 199] on button "Confirm" at bounding box center [410, 203] width 27 height 8
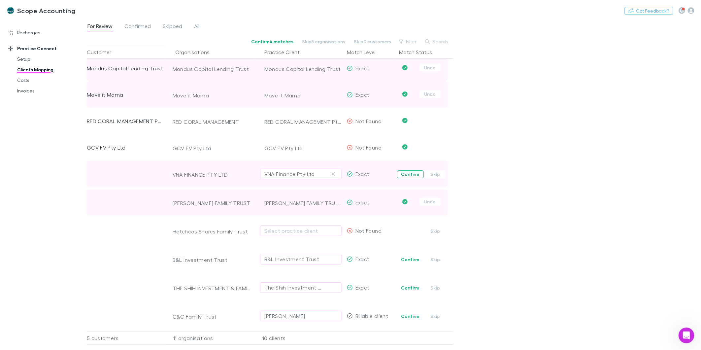
click at [416, 170] on button "Confirm" at bounding box center [410, 174] width 27 height 8
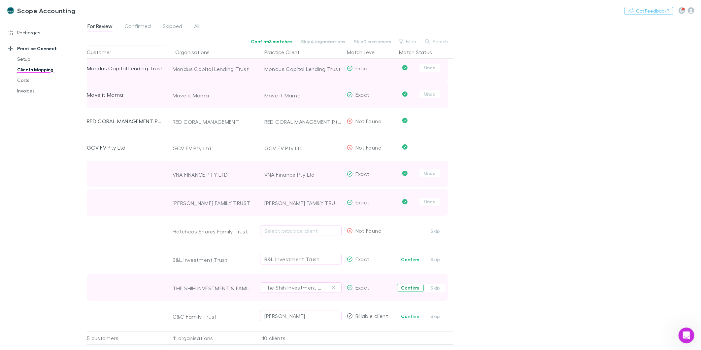
click at [409, 284] on button "Confirm" at bounding box center [410, 288] width 27 height 8
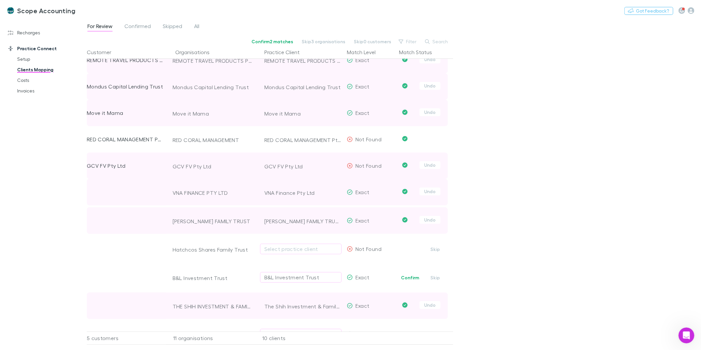
scroll to position [0, 0]
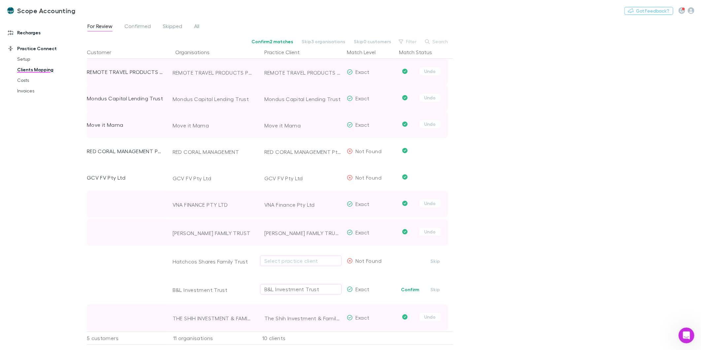
click at [25, 33] on link "Recharges" at bounding box center [46, 32] width 90 height 11
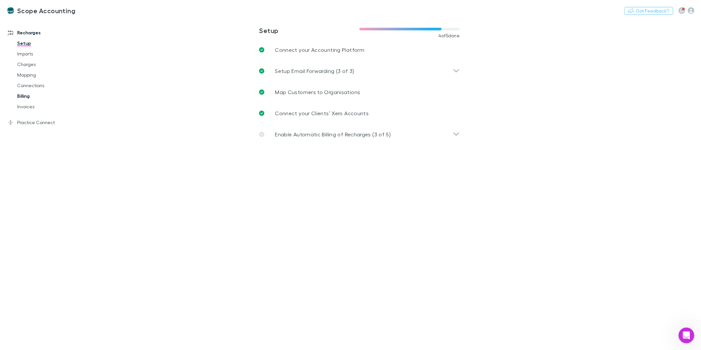
click at [29, 93] on link "Billing" at bounding box center [51, 96] width 81 height 11
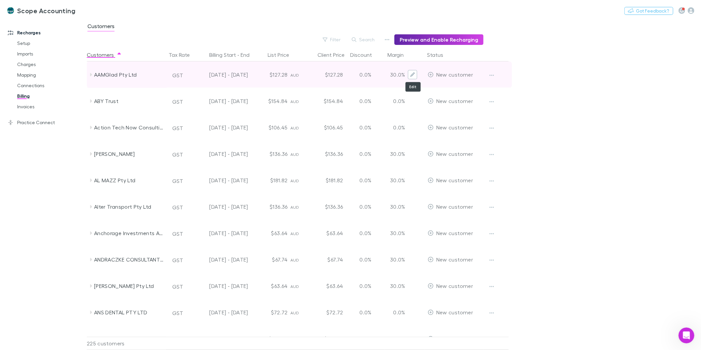
click at [415, 73] on button "Edit" at bounding box center [412, 74] width 9 height 9
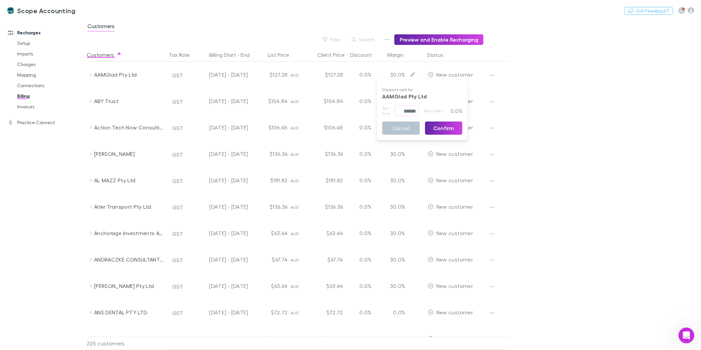
click at [507, 46] on div at bounding box center [350, 175] width 701 height 350
drag, startPoint x: 23, startPoint y: 109, endPoint x: 25, endPoint y: 95, distance: 14.3
click at [23, 109] on link "Invoices" at bounding box center [51, 106] width 81 height 11
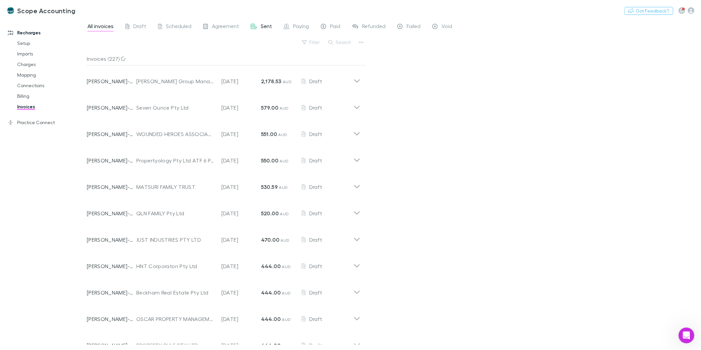
click at [261, 25] on span "Sent" at bounding box center [266, 27] width 11 height 9
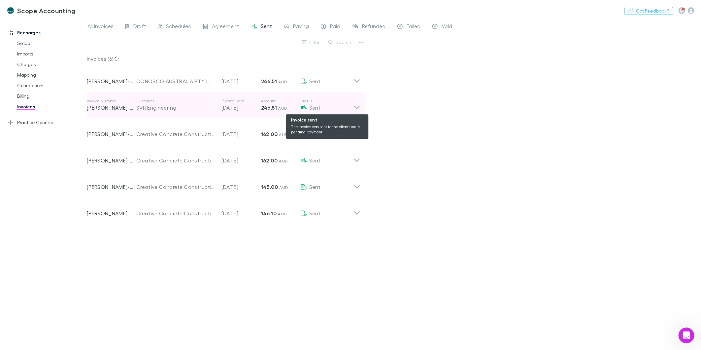
click at [352, 105] on div "Sent" at bounding box center [327, 108] width 53 height 8
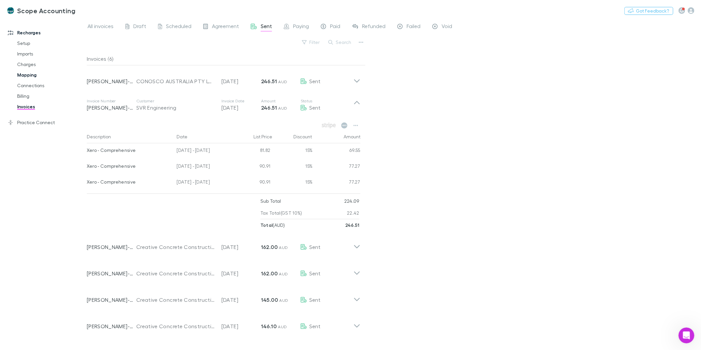
click at [30, 74] on link "Mapping" at bounding box center [51, 75] width 81 height 11
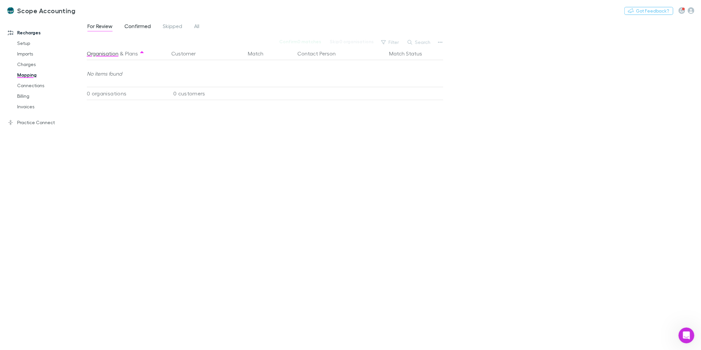
click at [145, 25] on span "Confirmed" at bounding box center [137, 27] width 26 height 9
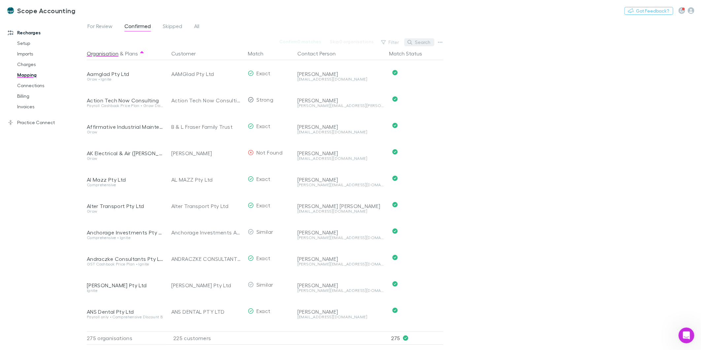
click at [417, 42] on button "Search" at bounding box center [419, 42] width 30 height 8
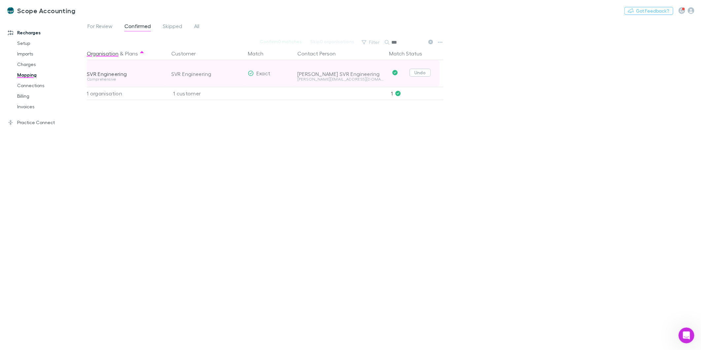
type input "***"
click at [420, 73] on button "Undo" at bounding box center [420, 73] width 21 height 8
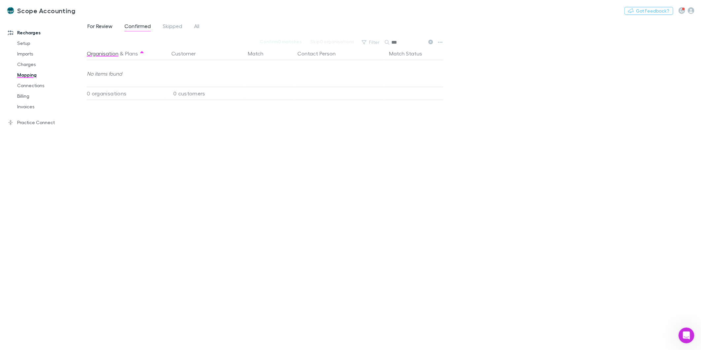
click at [106, 27] on span "For Review" at bounding box center [99, 27] width 25 height 9
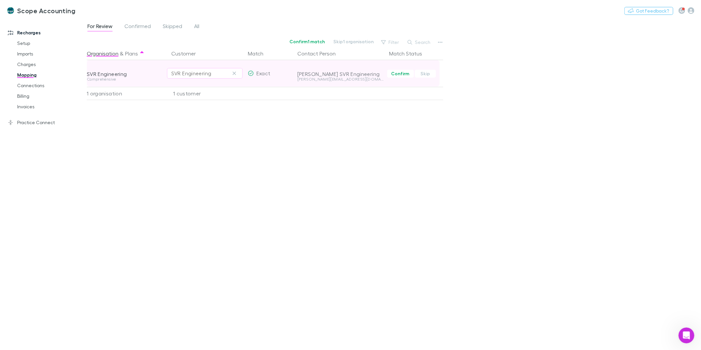
click at [210, 70] on div "SVR Engineering" at bounding box center [191, 73] width 40 height 8
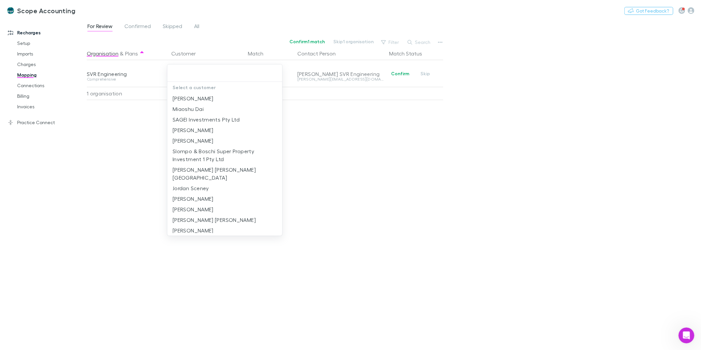
type input "*"
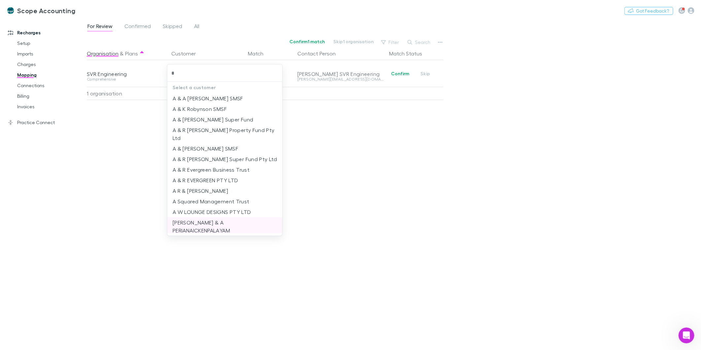
click at [210, 217] on li "[PERSON_NAME] & A PERIANAICKENPALAYAM" at bounding box center [224, 226] width 115 height 18
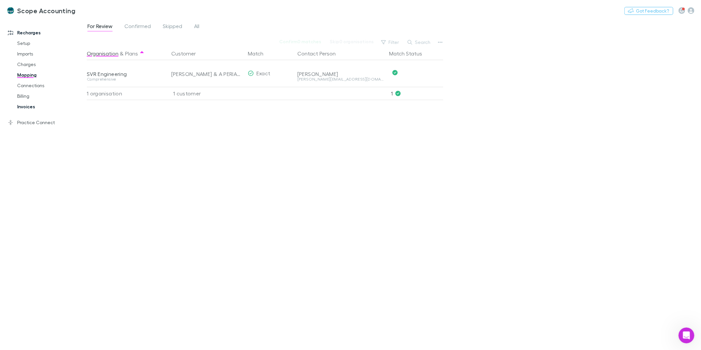
click at [30, 107] on link "Invoices" at bounding box center [51, 106] width 81 height 11
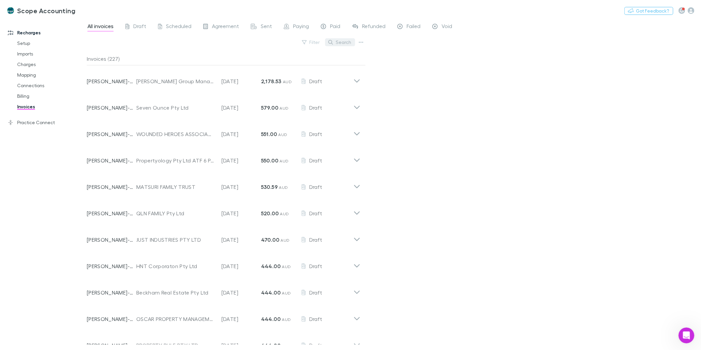
click at [341, 44] on button "Search" at bounding box center [340, 42] width 30 height 8
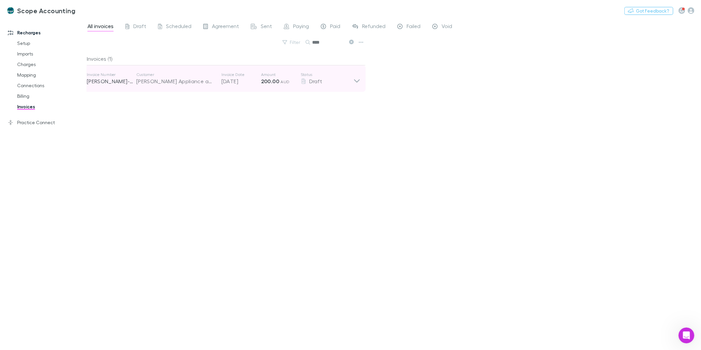
type input "****"
click at [360, 77] on icon at bounding box center [356, 78] width 7 height 13
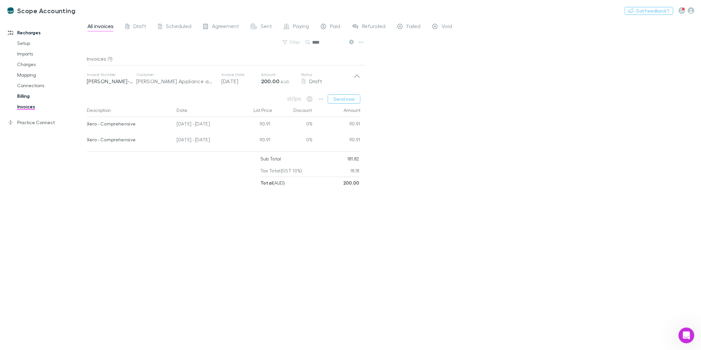
drag, startPoint x: 28, startPoint y: 95, endPoint x: 28, endPoint y: 91, distance: 4.3
click at [28, 95] on link "Billing" at bounding box center [51, 96] width 81 height 11
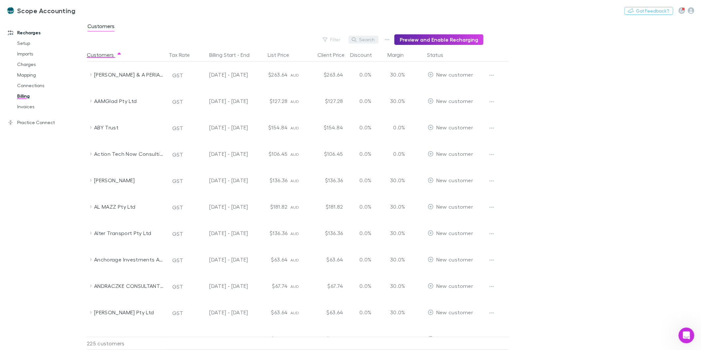
click at [361, 39] on button "Search" at bounding box center [363, 40] width 30 height 8
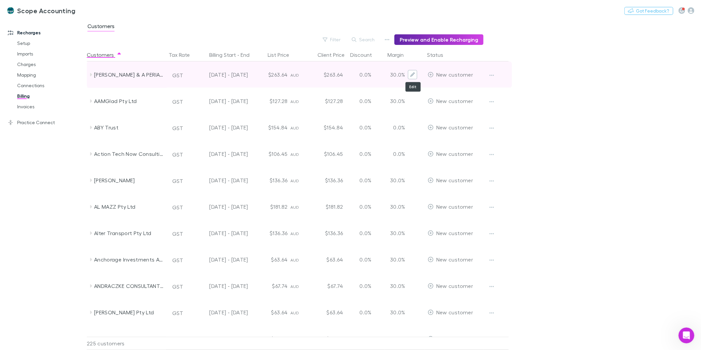
click at [413, 73] on icon "Edit" at bounding box center [412, 74] width 5 height 5
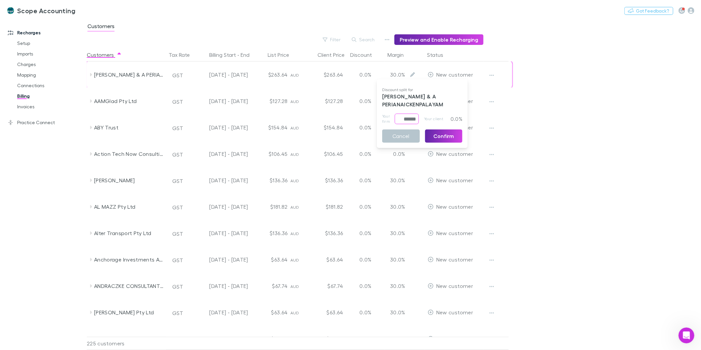
click at [403, 116] on input "******" at bounding box center [407, 119] width 24 height 11
drag, startPoint x: 398, startPoint y: 116, endPoint x: 459, endPoint y: 113, distance: 61.2
click at [459, 113] on div "Discount split for [PERSON_NAME] & A PERIANAICKENPALAYAM Your firm ****** ​ You…" at bounding box center [422, 113] width 91 height 63
type input "*****"
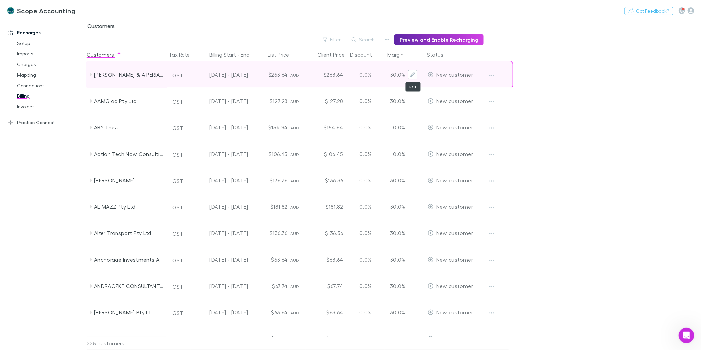
click at [413, 75] on icon "Edit" at bounding box center [412, 74] width 5 height 5
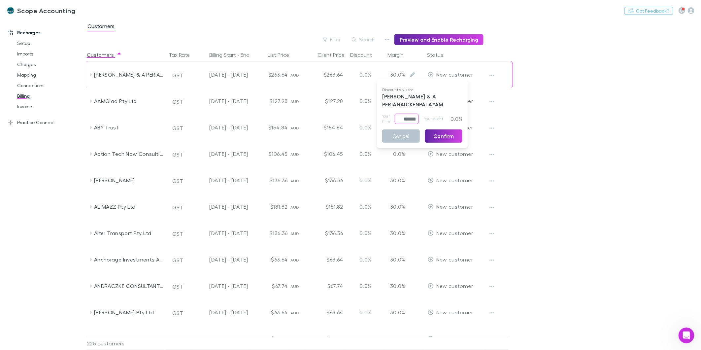
drag, startPoint x: 396, startPoint y: 120, endPoint x: 447, endPoint y: 118, distance: 51.2
click at [447, 118] on div "Your firm ****** ​ Your client 0.0%" at bounding box center [422, 119] width 80 height 11
type input "*****"
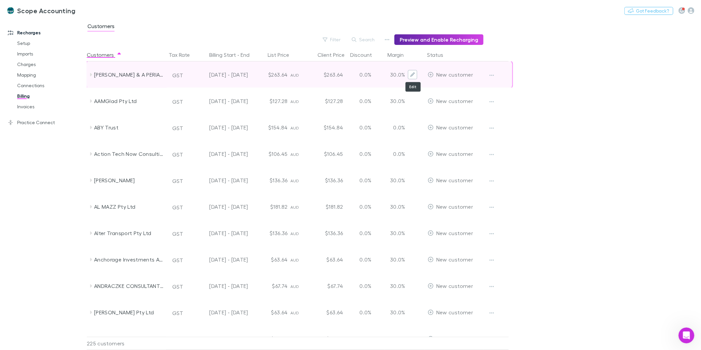
click at [416, 71] on button "Edit" at bounding box center [412, 74] width 9 height 9
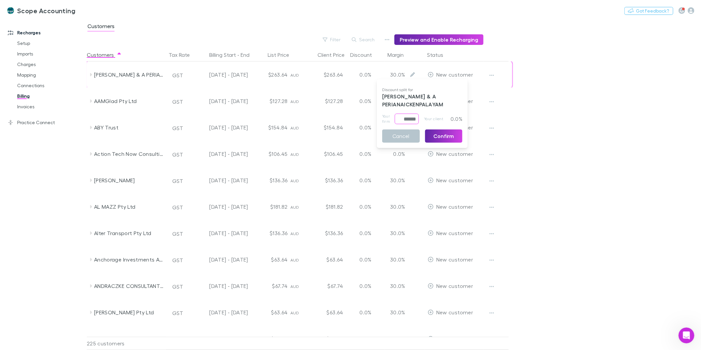
drag, startPoint x: 403, startPoint y: 119, endPoint x: 421, endPoint y: 114, distance: 18.7
click at [421, 115] on div "Your firm ****** ​ Your client 0.0%" at bounding box center [422, 119] width 80 height 11
type input "*****"
click at [451, 133] on button "Confirm" at bounding box center [444, 135] width 38 height 13
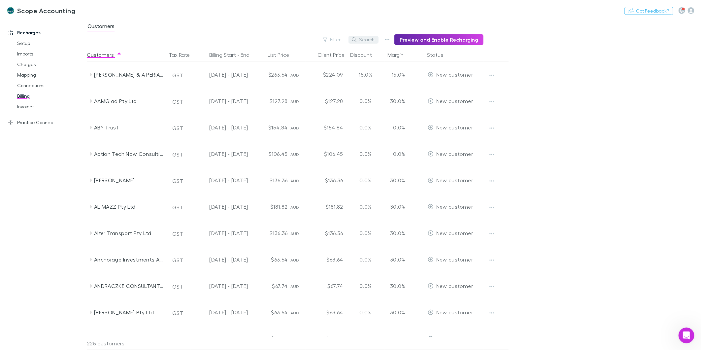
click at [364, 40] on button "Search" at bounding box center [363, 40] width 30 height 8
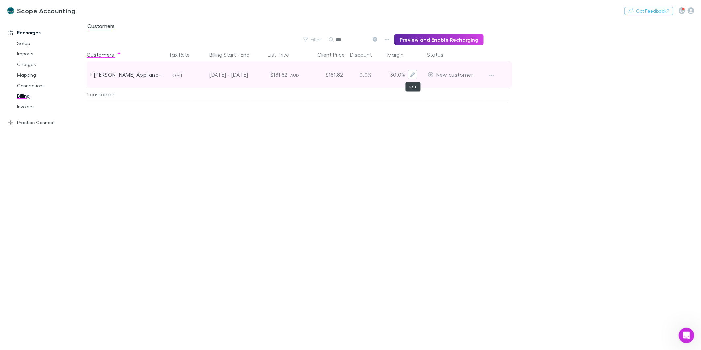
type input "***"
click at [412, 75] on icon "Edit" at bounding box center [412, 74] width 5 height 5
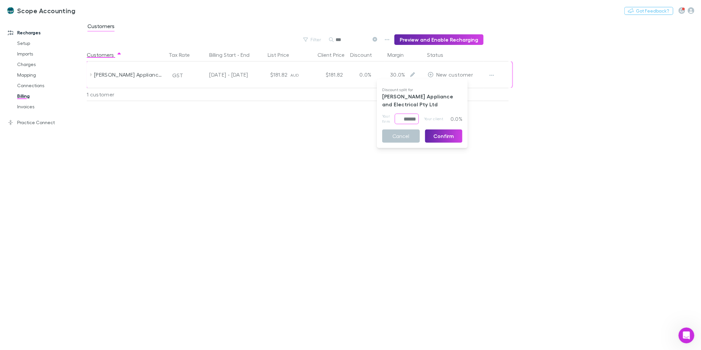
drag, startPoint x: 399, startPoint y: 114, endPoint x: 449, endPoint y: 110, distance: 50.3
click at [449, 110] on div "Discount split for [PERSON_NAME] Appliance and Electrical Pty Ltd Your firm ***…" at bounding box center [422, 113] width 91 height 63
type input "*****"
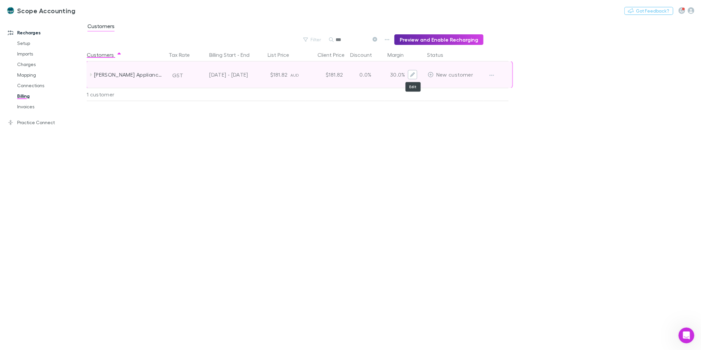
click at [415, 76] on button "Edit" at bounding box center [412, 74] width 9 height 9
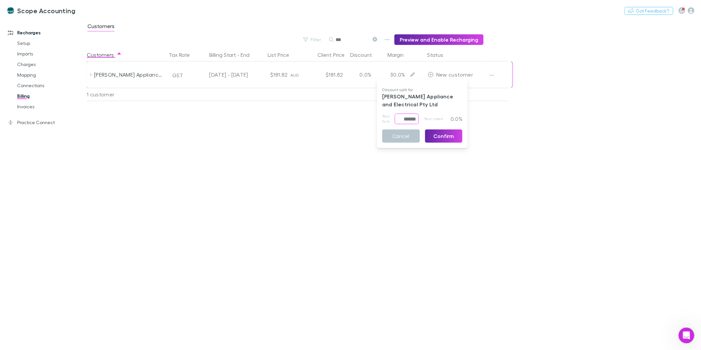
drag, startPoint x: 399, startPoint y: 120, endPoint x: 432, endPoint y: 121, distance: 33.0
click at [432, 121] on div "Your firm ****** ​ Your client 0.0%" at bounding box center [422, 119] width 80 height 11
type input "*****"
click at [449, 134] on button "Confirm" at bounding box center [444, 135] width 38 height 13
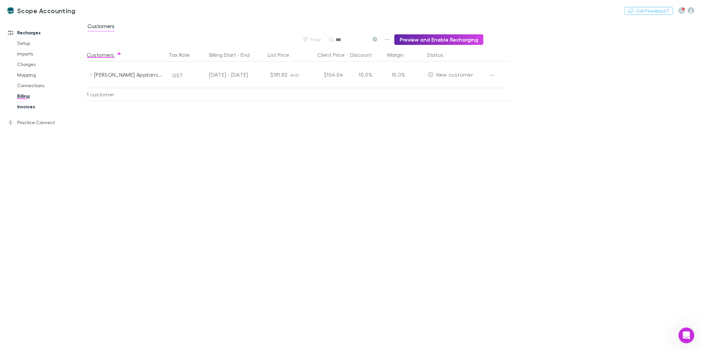
click at [25, 105] on link "Invoices" at bounding box center [51, 106] width 81 height 11
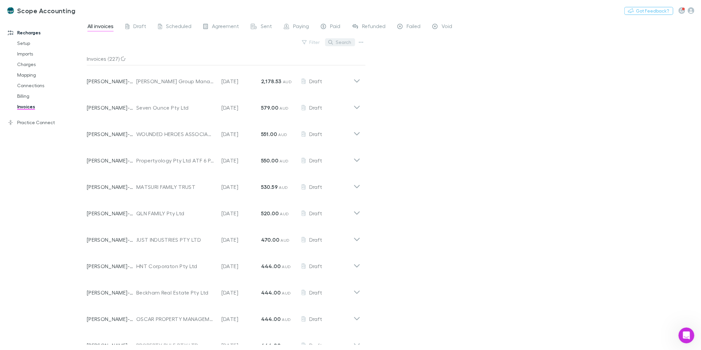
click at [334, 45] on button "Search" at bounding box center [340, 42] width 30 height 8
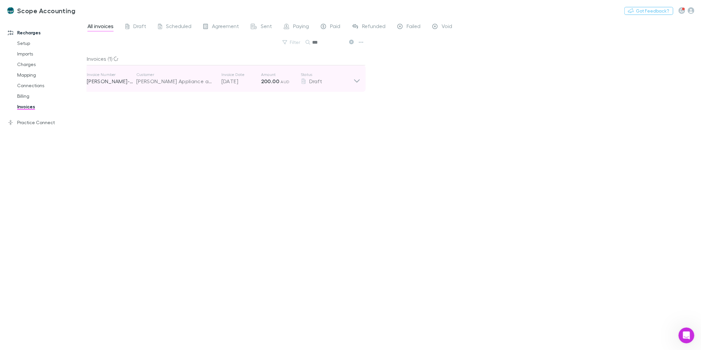
type input "***"
click at [355, 81] on icon at bounding box center [356, 78] width 7 height 13
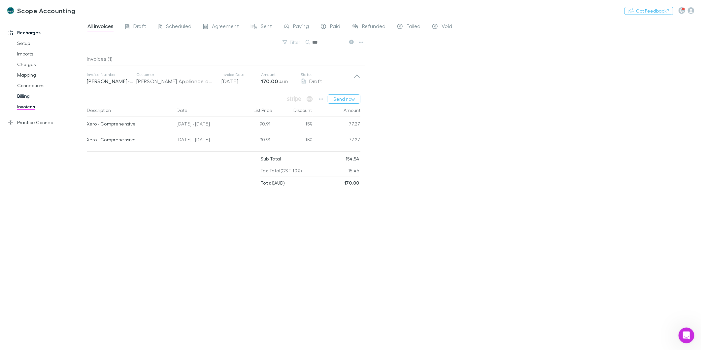
click at [15, 94] on link "Billing" at bounding box center [51, 96] width 81 height 11
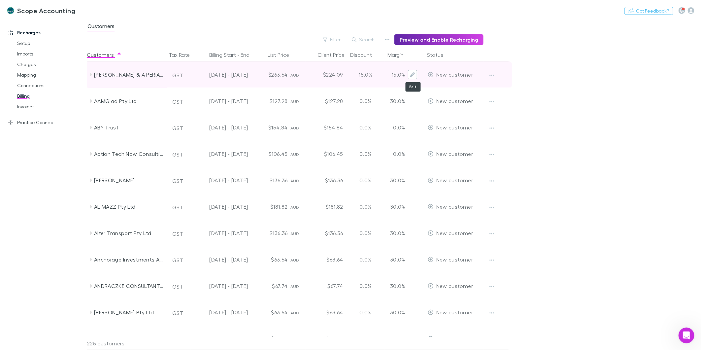
click at [411, 71] on button "Edit" at bounding box center [412, 74] width 9 height 9
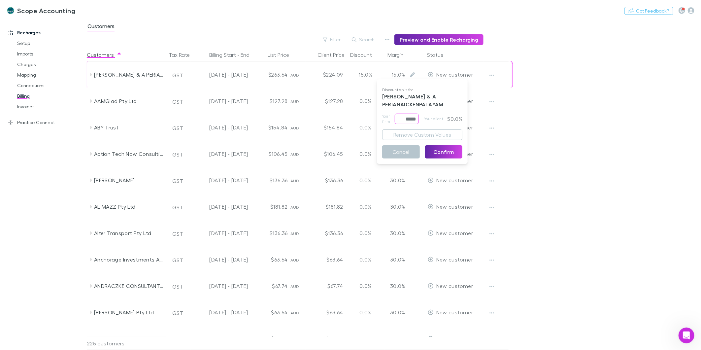
drag, startPoint x: 401, startPoint y: 118, endPoint x: 485, endPoint y: 133, distance: 85.9
click at [485, 133] on div "Discount split for [PERSON_NAME] & A PERIANAICKENPALAYAM Your firm ***** ​ Your…" at bounding box center [350, 175] width 701 height 350
type input "******"
click at [450, 153] on button "Confirm" at bounding box center [444, 151] width 38 height 13
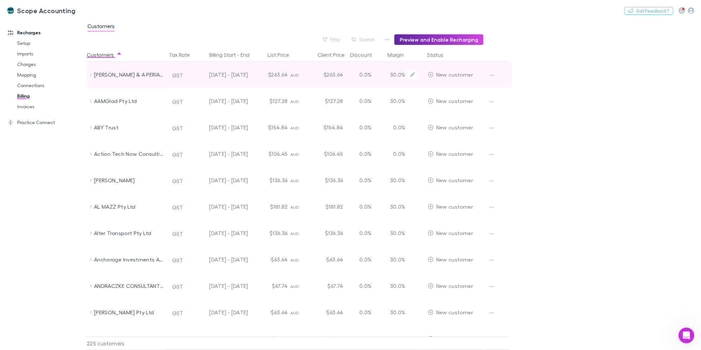
click at [367, 73] on div "0.0%" at bounding box center [366, 74] width 40 height 26
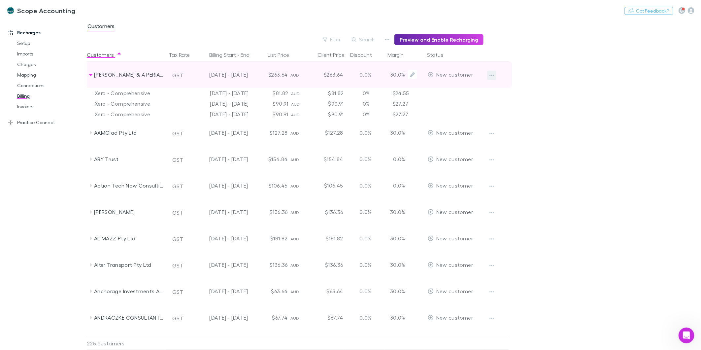
click at [496, 77] on button "button" at bounding box center [491, 75] width 9 height 9
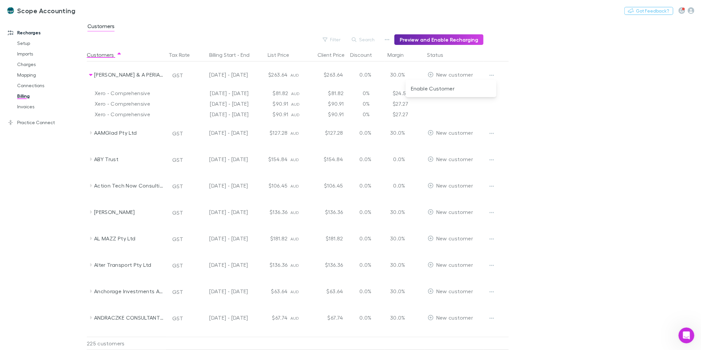
click at [466, 55] on div at bounding box center [350, 175] width 701 height 350
click at [355, 43] on button "Search" at bounding box center [363, 40] width 30 height 8
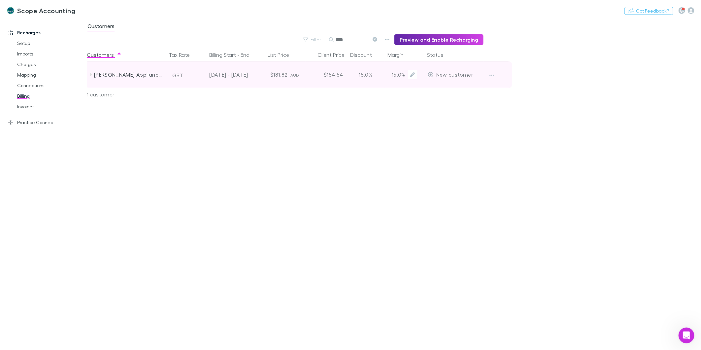
type input "****"
click at [314, 76] on div "$154.54" at bounding box center [326, 74] width 40 height 26
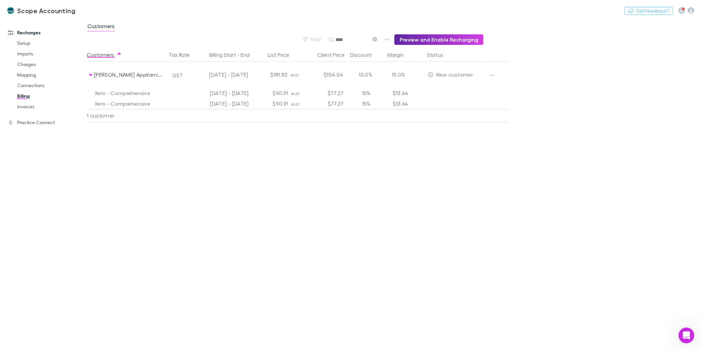
click at [271, 182] on div "Customers Tax Rate Billing Start - End List Price Client Price Discount Margin …" at bounding box center [314, 199] width 454 height 302
click at [18, 107] on link "Invoices" at bounding box center [51, 106] width 81 height 11
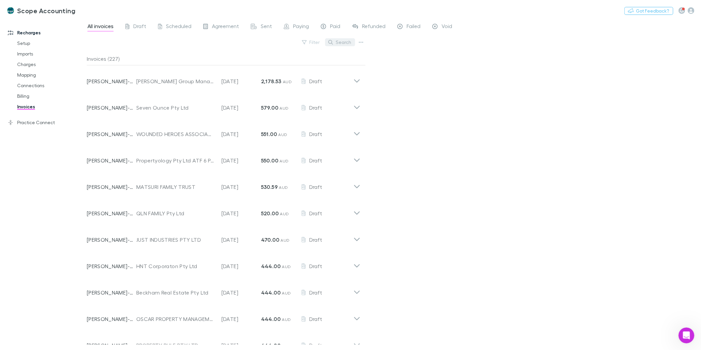
click at [337, 39] on button "Search" at bounding box center [340, 42] width 30 height 8
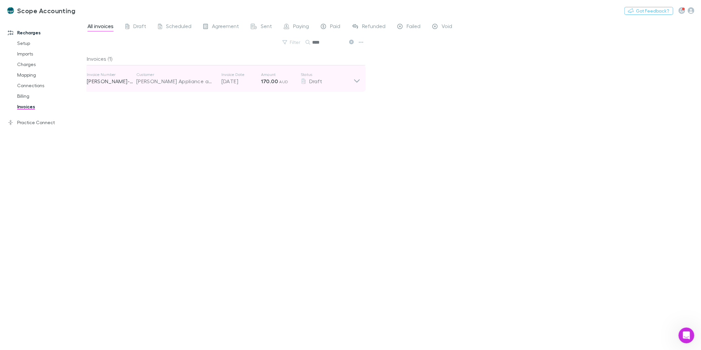
type input "****"
click at [359, 83] on icon at bounding box center [356, 78] width 7 height 13
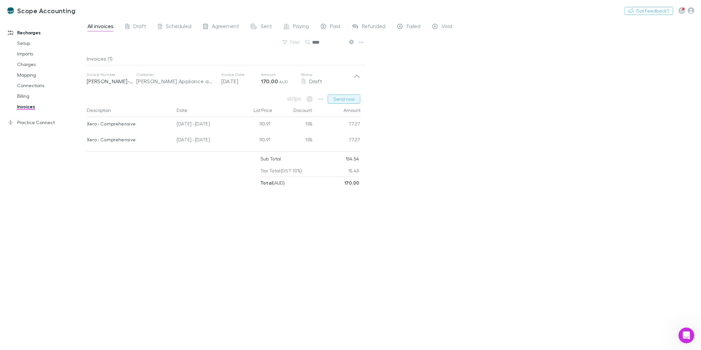
click at [342, 100] on button "Send now" at bounding box center [344, 98] width 33 height 9
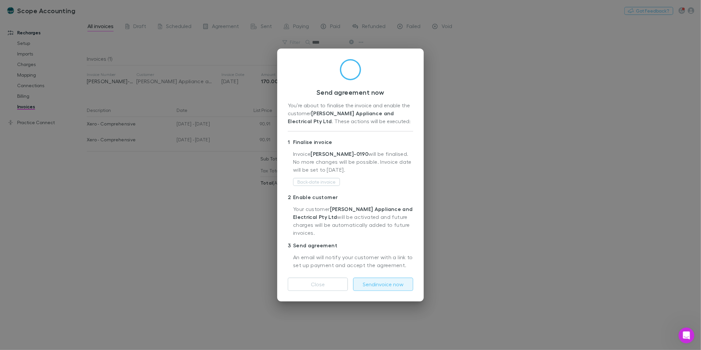
click at [386, 283] on button "Send invoice now" at bounding box center [383, 284] width 60 height 13
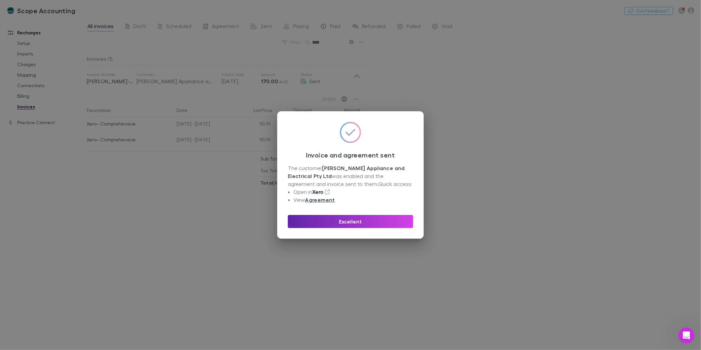
click at [319, 189] on link "Xero" at bounding box center [317, 191] width 11 height 7
click at [352, 220] on button "Excellent" at bounding box center [350, 221] width 125 height 13
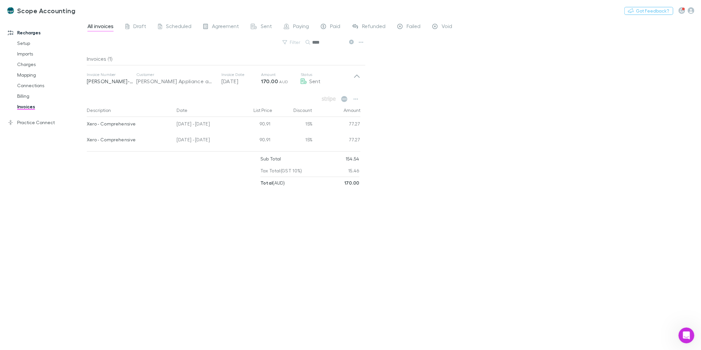
click at [24, 105] on link "Invoices" at bounding box center [51, 106] width 81 height 11
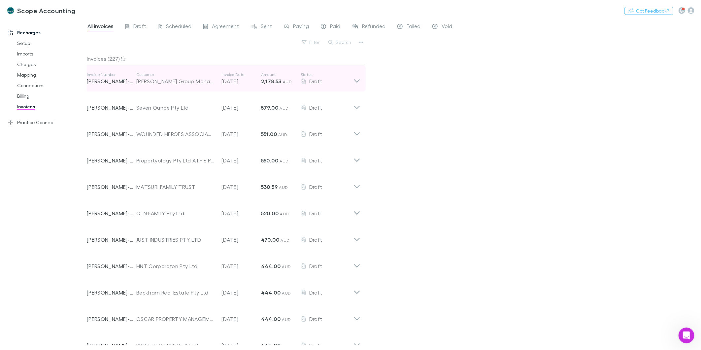
drag, startPoint x: 357, startPoint y: 82, endPoint x: 346, endPoint y: 78, distance: 10.9
click at [356, 82] on icon at bounding box center [356, 78] width 7 height 13
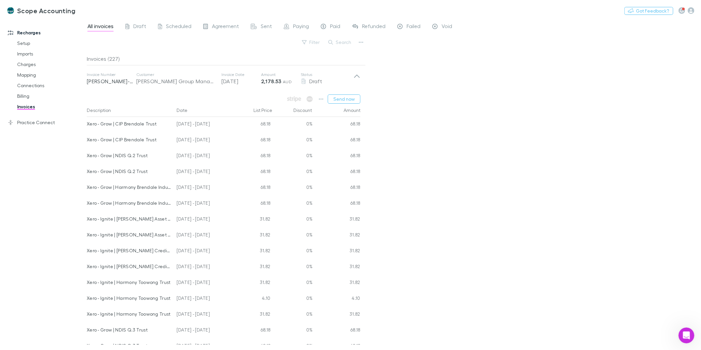
click at [26, 106] on link "Invoices" at bounding box center [51, 106] width 81 height 11
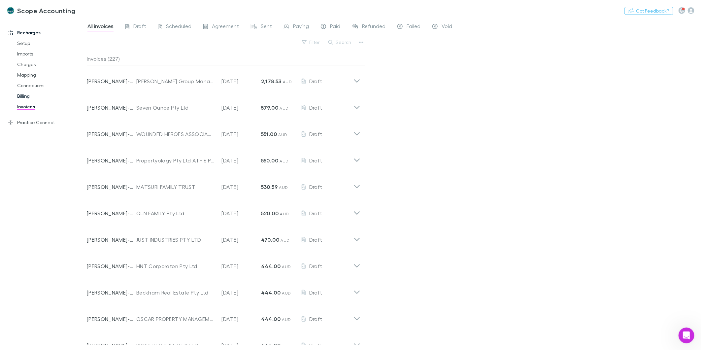
click at [17, 96] on link "Billing" at bounding box center [51, 96] width 81 height 11
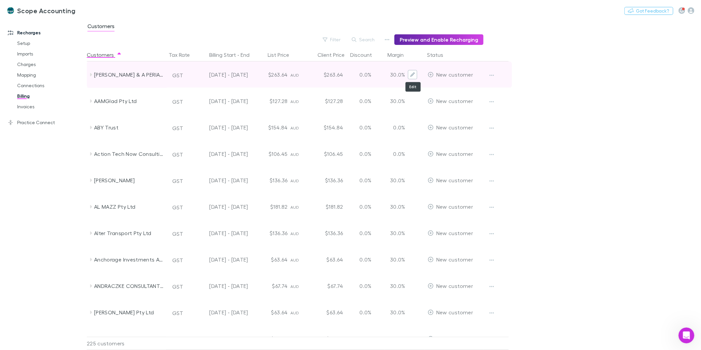
click at [414, 74] on icon "Edit" at bounding box center [412, 74] width 5 height 5
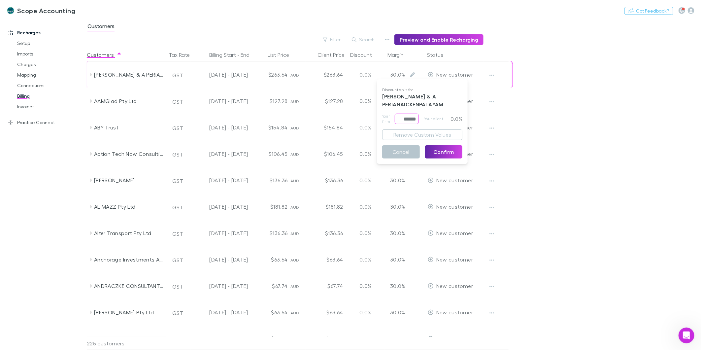
drag, startPoint x: 397, startPoint y: 121, endPoint x: 462, endPoint y: 125, distance: 64.8
click at [462, 125] on div "Discount split for [PERSON_NAME] & A PERIANAICKENPALAYAM Your firm ****** ​ You…" at bounding box center [422, 121] width 91 height 79
type input "*****"
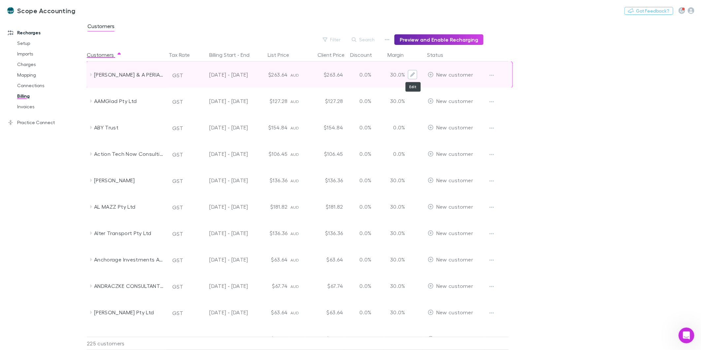
click at [412, 73] on icon "Edit" at bounding box center [412, 74] width 5 height 5
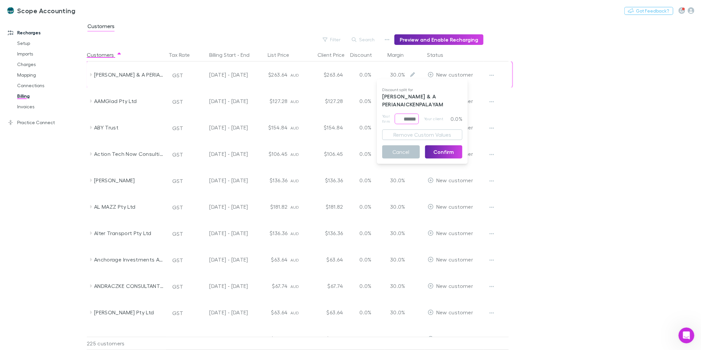
drag, startPoint x: 396, startPoint y: 120, endPoint x: 566, endPoint y: 143, distance: 171.5
click at [553, 143] on div "Discount split for [PERSON_NAME] & A PERIANAICKENPALAYAM Your firm ****** ​ You…" at bounding box center [350, 175] width 701 height 350
type input "*****"
click at [449, 151] on button "Confirm" at bounding box center [444, 151] width 38 height 13
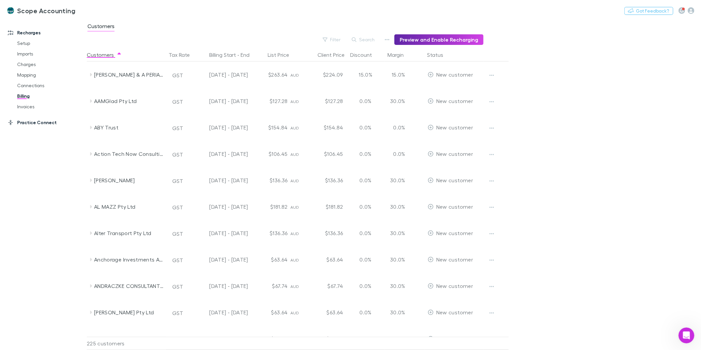
click at [31, 119] on link "Practice Connect" at bounding box center [46, 122] width 90 height 11
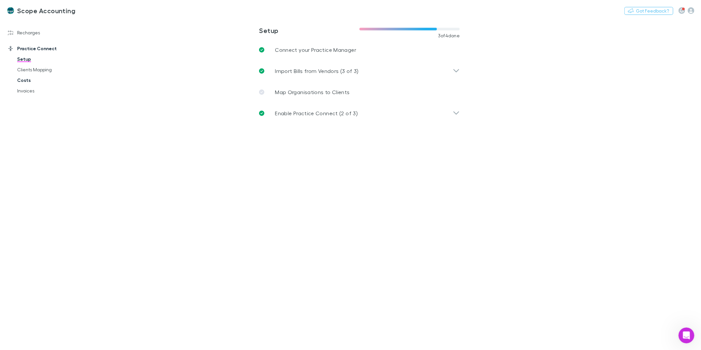
click at [26, 78] on link "Costs" at bounding box center [51, 80] width 81 height 11
